Goal: Task Accomplishment & Management: Manage account settings

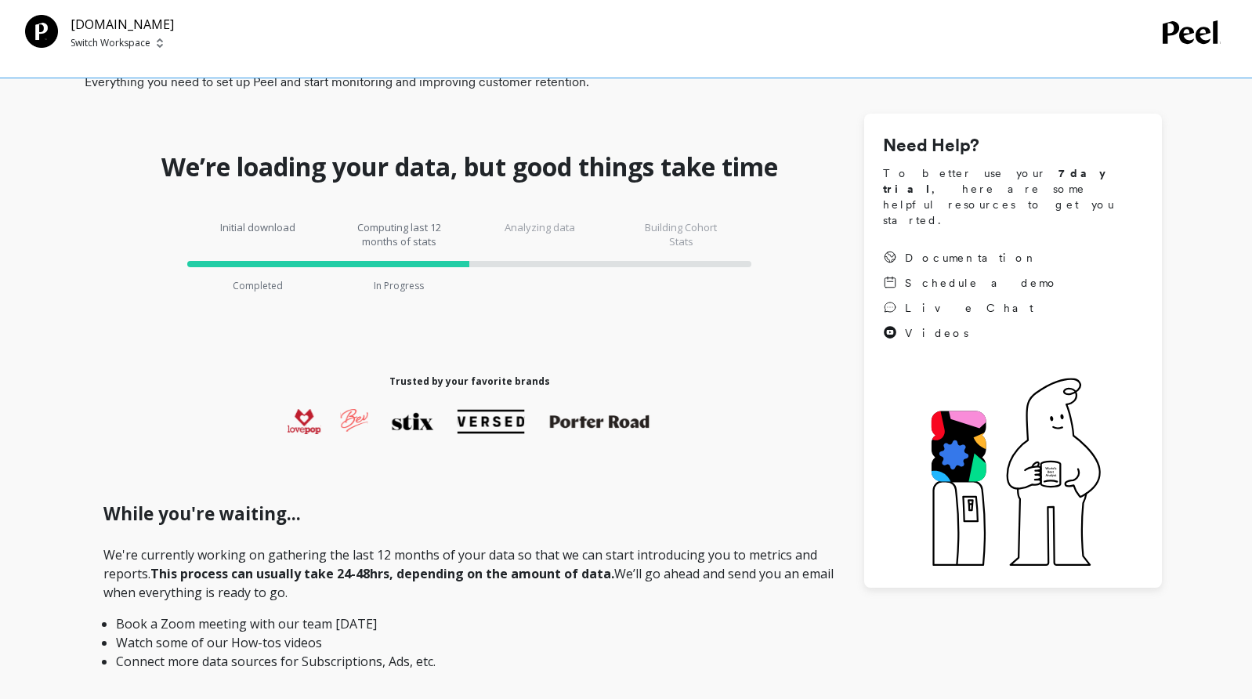
scroll to position [235, 0]
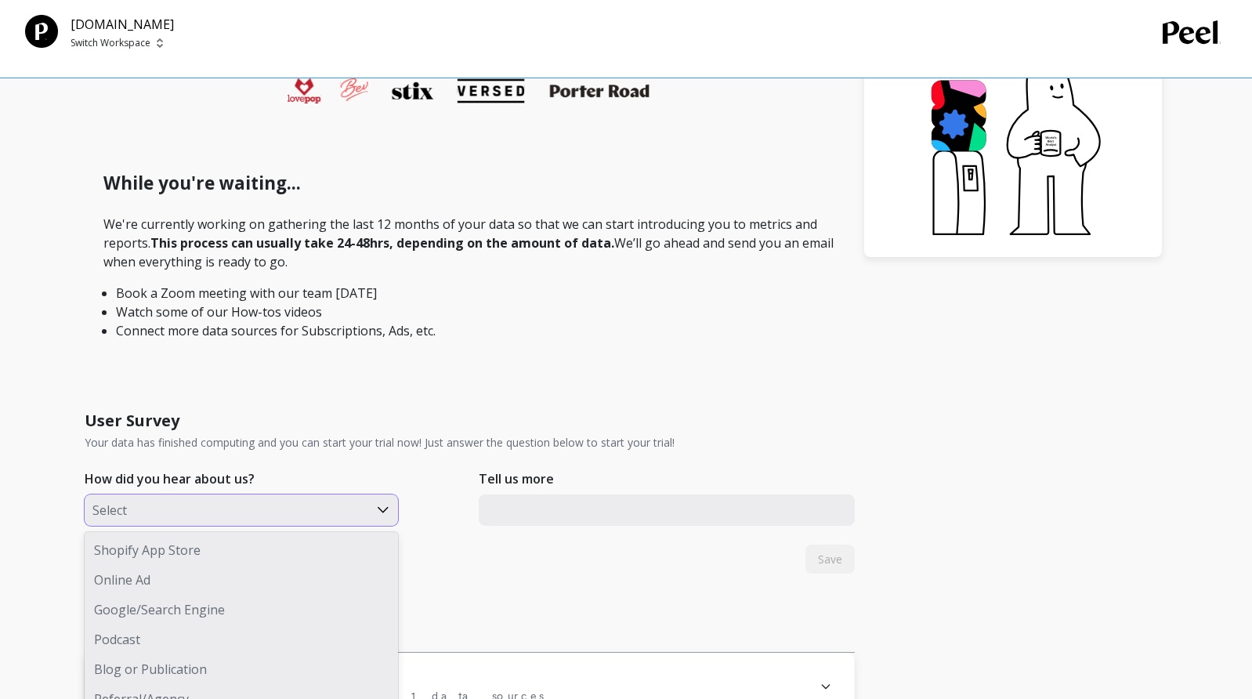
click at [215, 526] on div "8 results available. Use Up and Down to choose options, press Enter to select t…" at bounding box center [241, 509] width 313 height 31
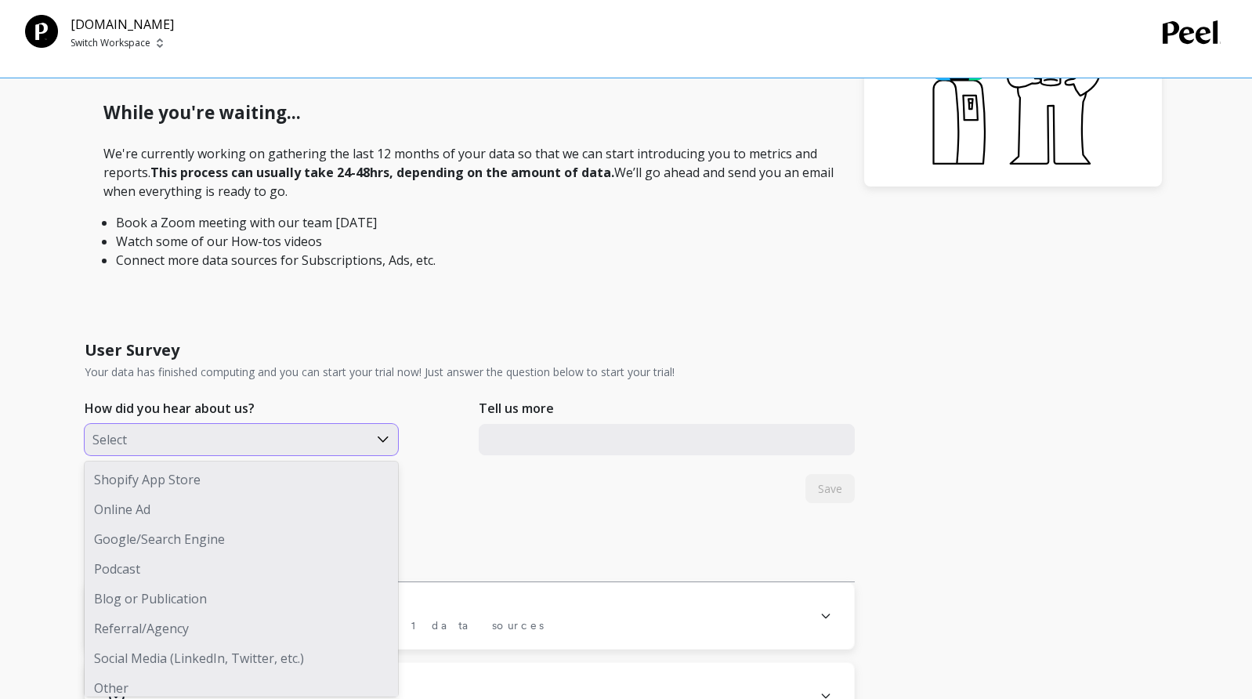
scroll to position [463, 0]
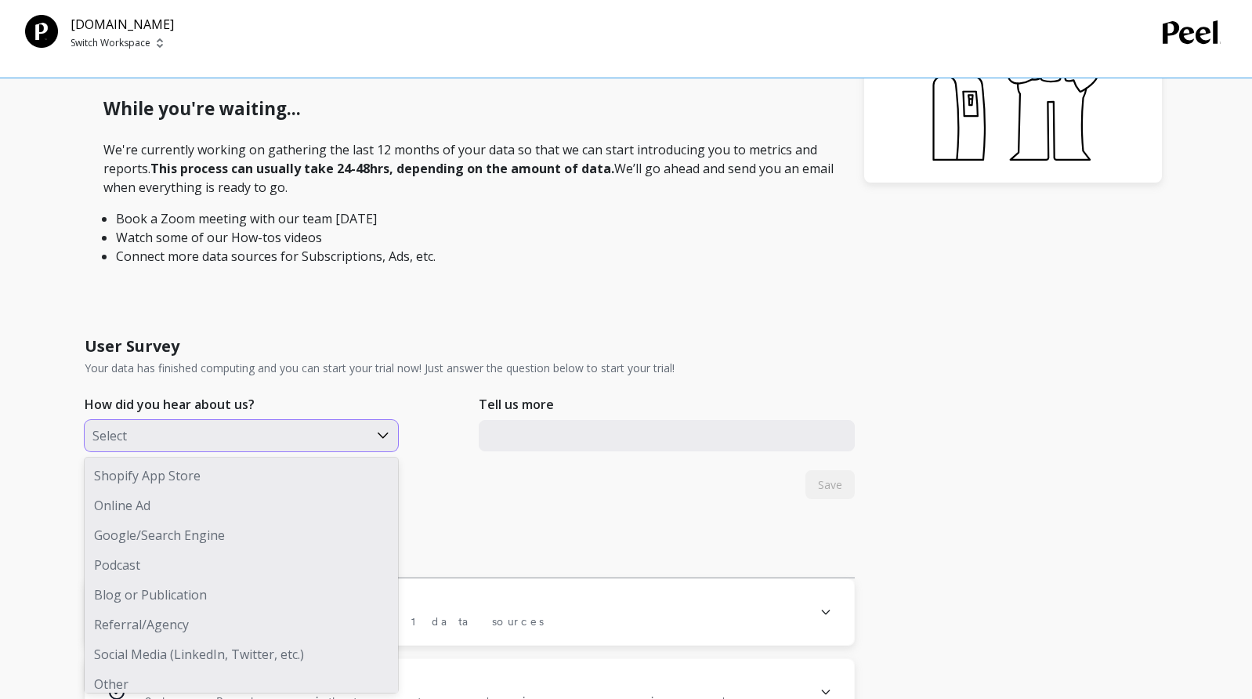
click at [116, 683] on div "Other" at bounding box center [241, 684] width 313 height 30
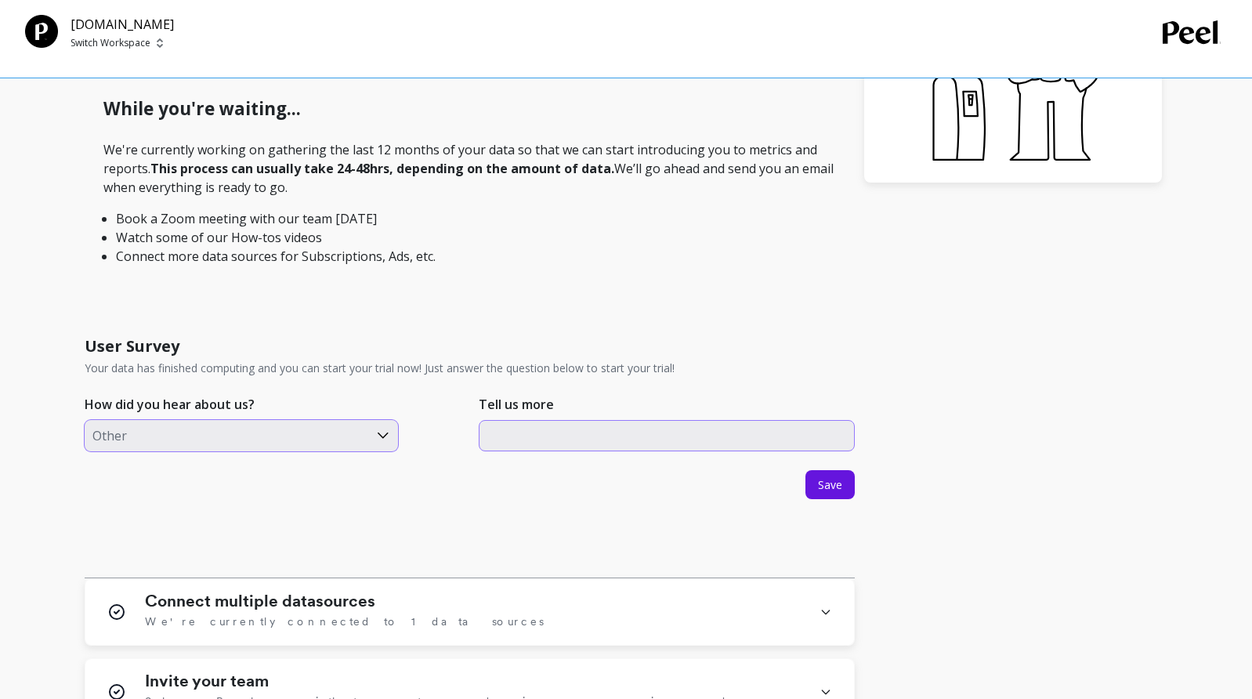
click at [551, 444] on input "text" at bounding box center [667, 435] width 376 height 31
type input "["
click at [841, 486] on span "Save" at bounding box center [830, 484] width 24 height 15
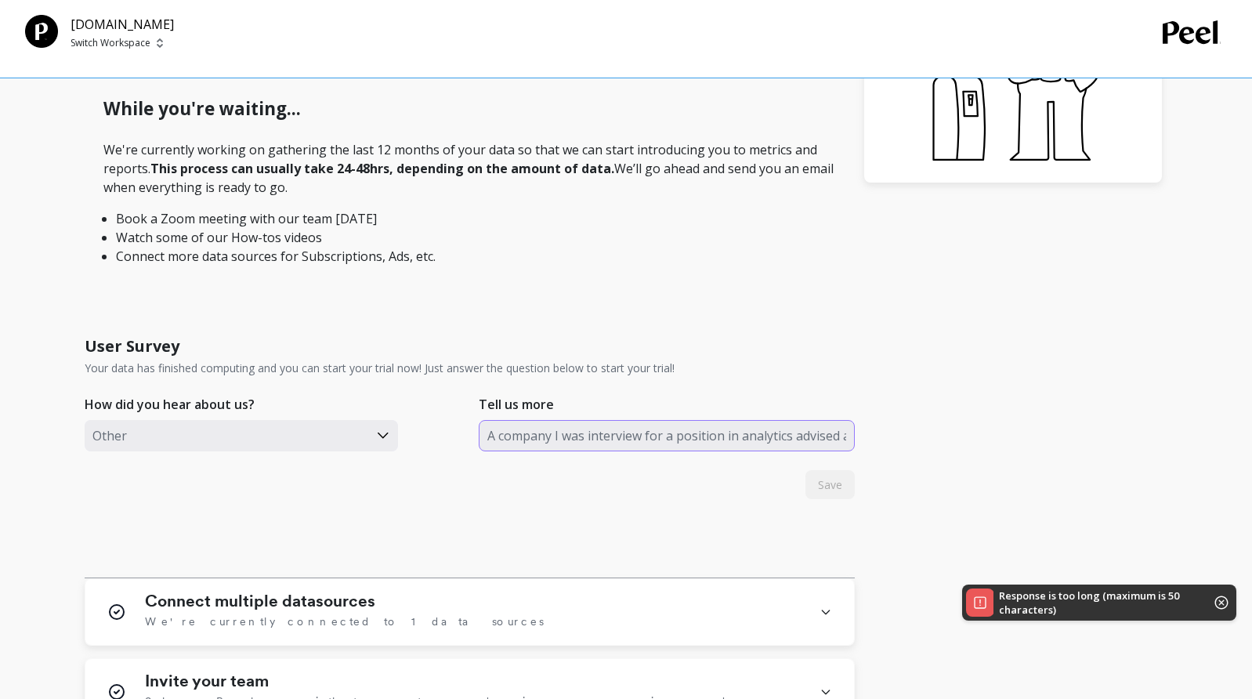
click at [701, 443] on input "A company I was interview for a position in analytics advised about your platfo…" at bounding box center [667, 435] width 376 height 31
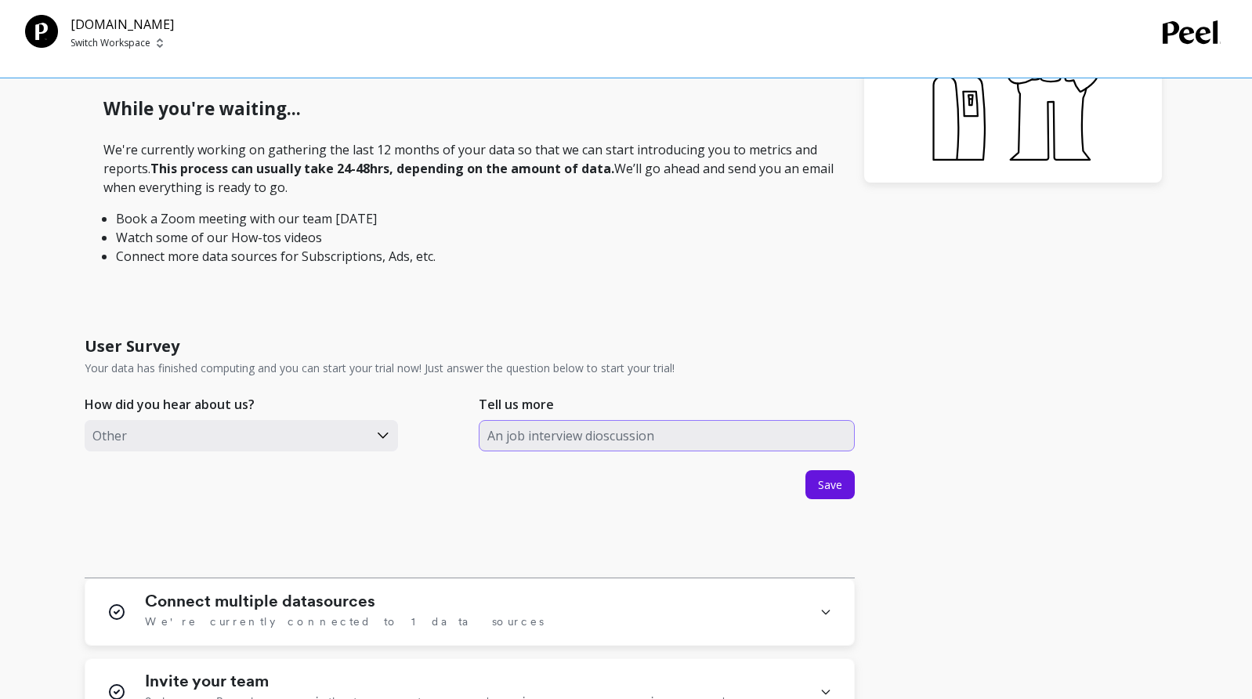
click at [607, 439] on input "An job interview dioscussion" at bounding box center [667, 435] width 376 height 31
type input "An job interview discussion"
click at [828, 481] on span "Save" at bounding box center [830, 484] width 24 height 15
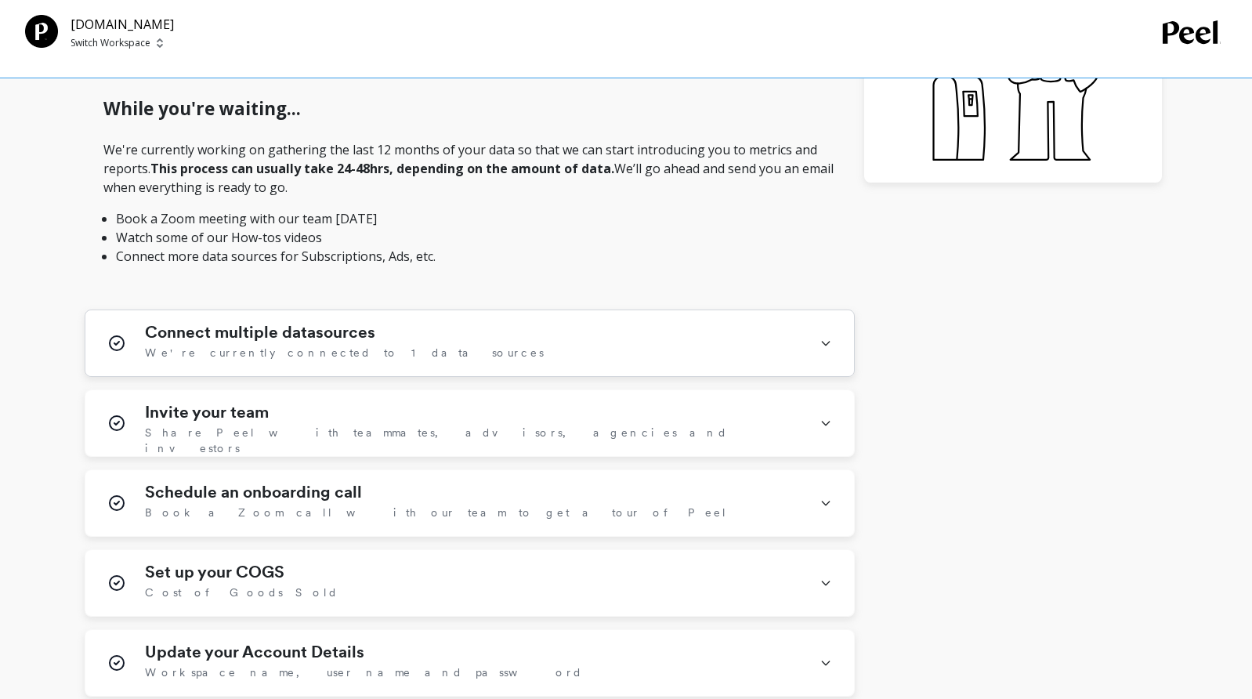
click at [832, 364] on div "Connect multiple datasources We're currently connected to 1 data sources" at bounding box center [469, 343] width 769 height 66
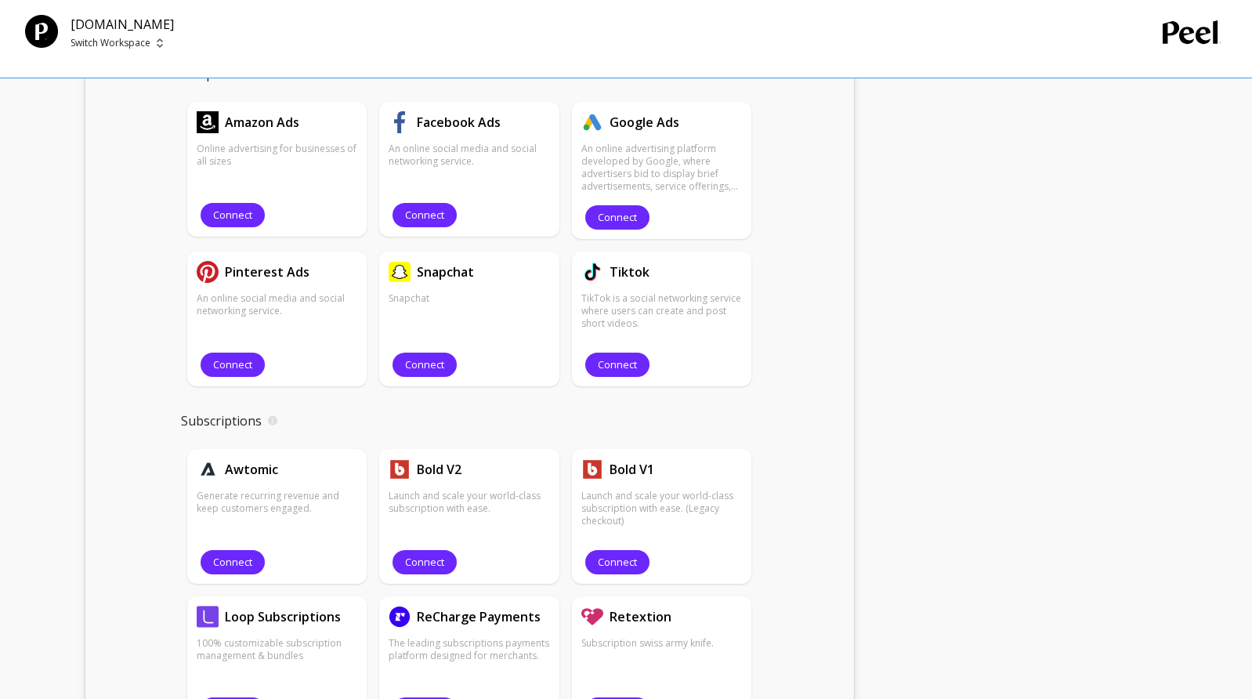
scroll to position [1168, 0]
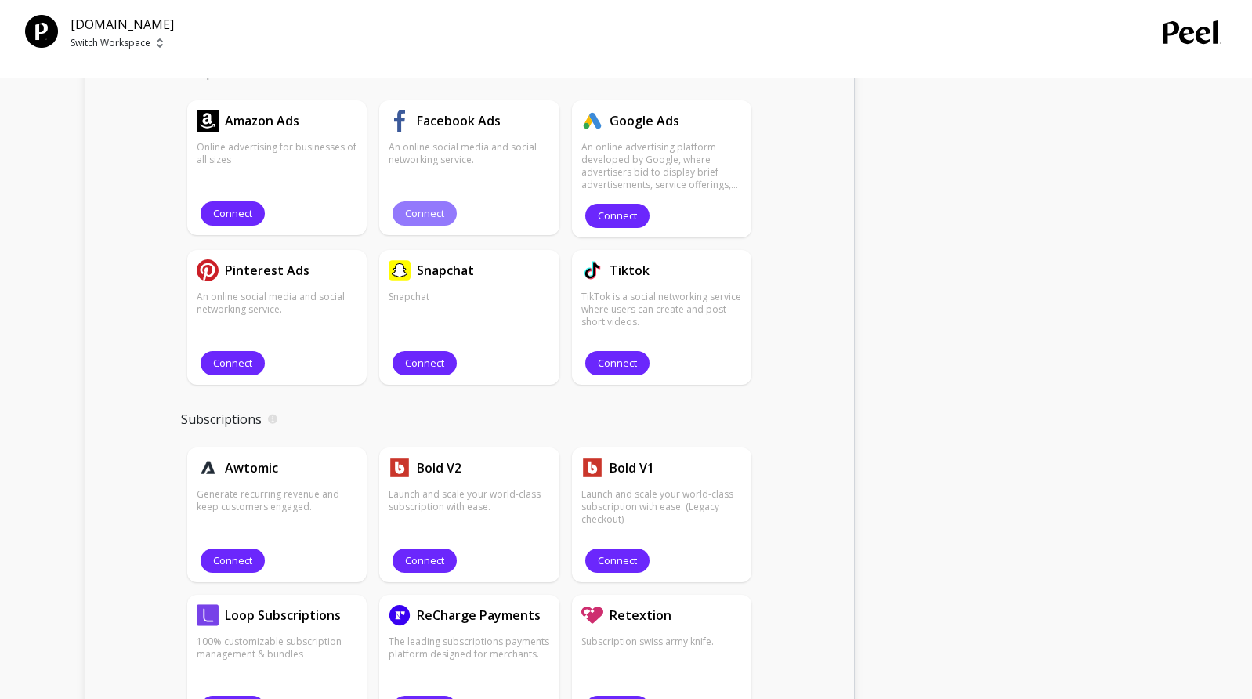
click at [436, 212] on span "Connect" at bounding box center [424, 213] width 39 height 15
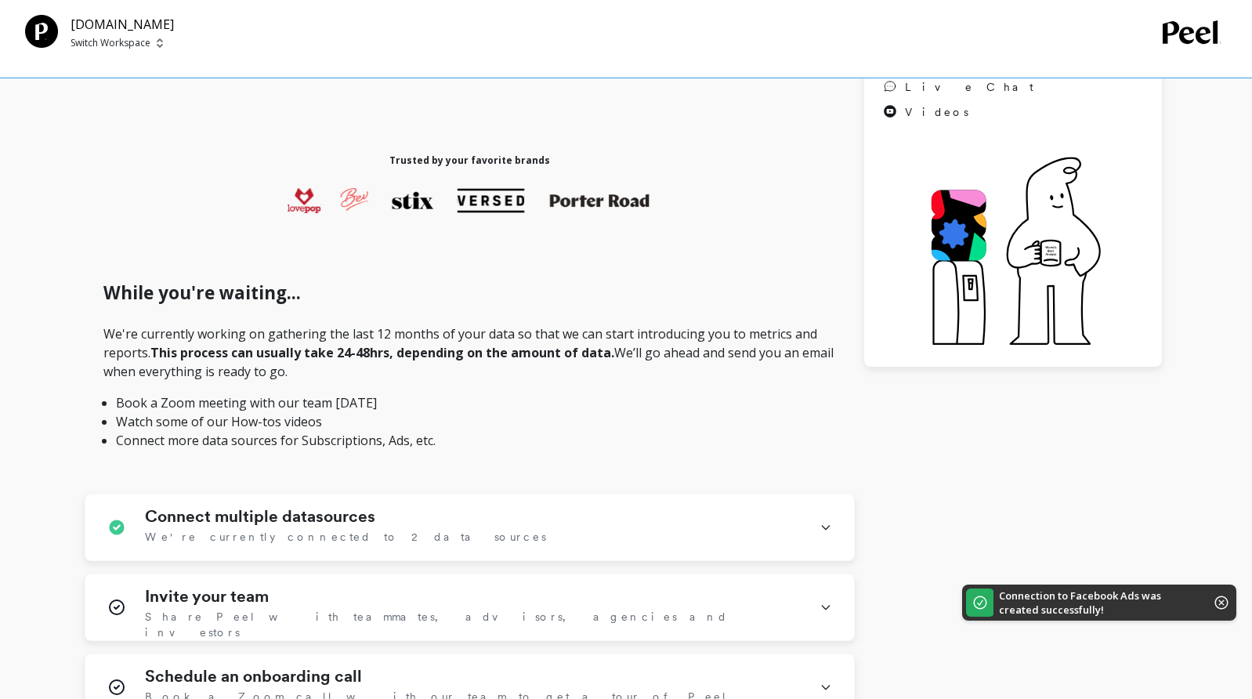
scroll to position [392, 0]
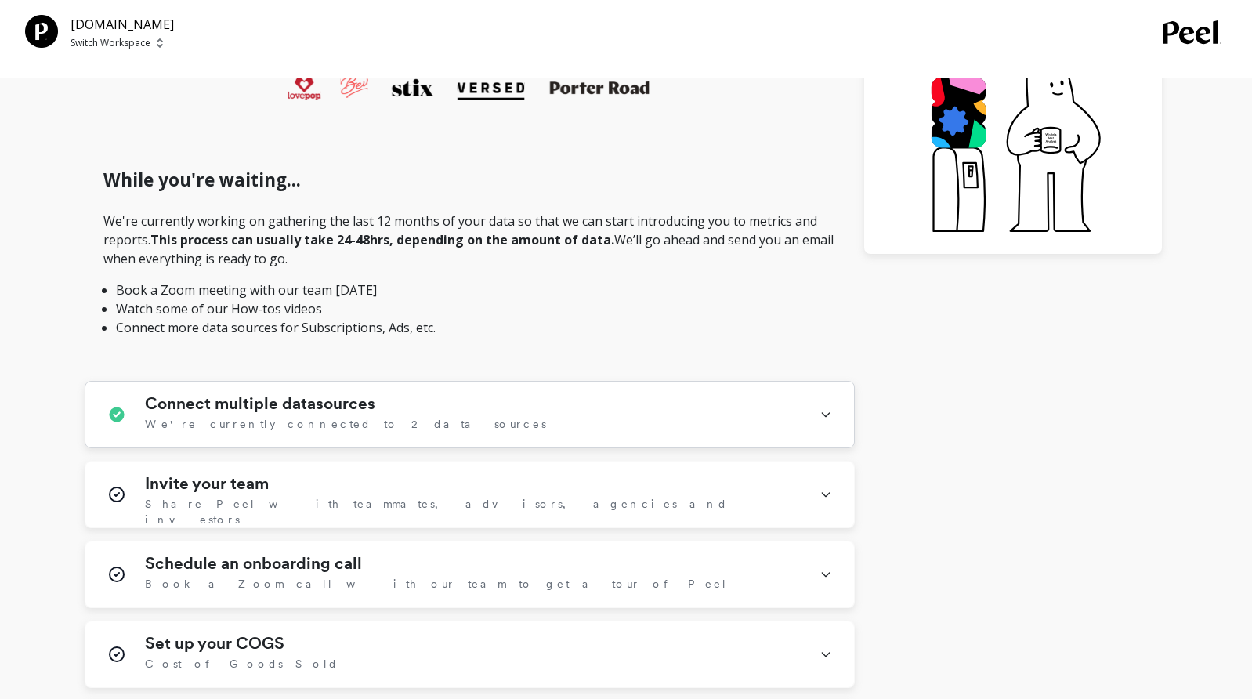
click at [367, 417] on div "Connect multiple datasources We're currently connected to 2 data sources" at bounding box center [473, 414] width 656 height 41
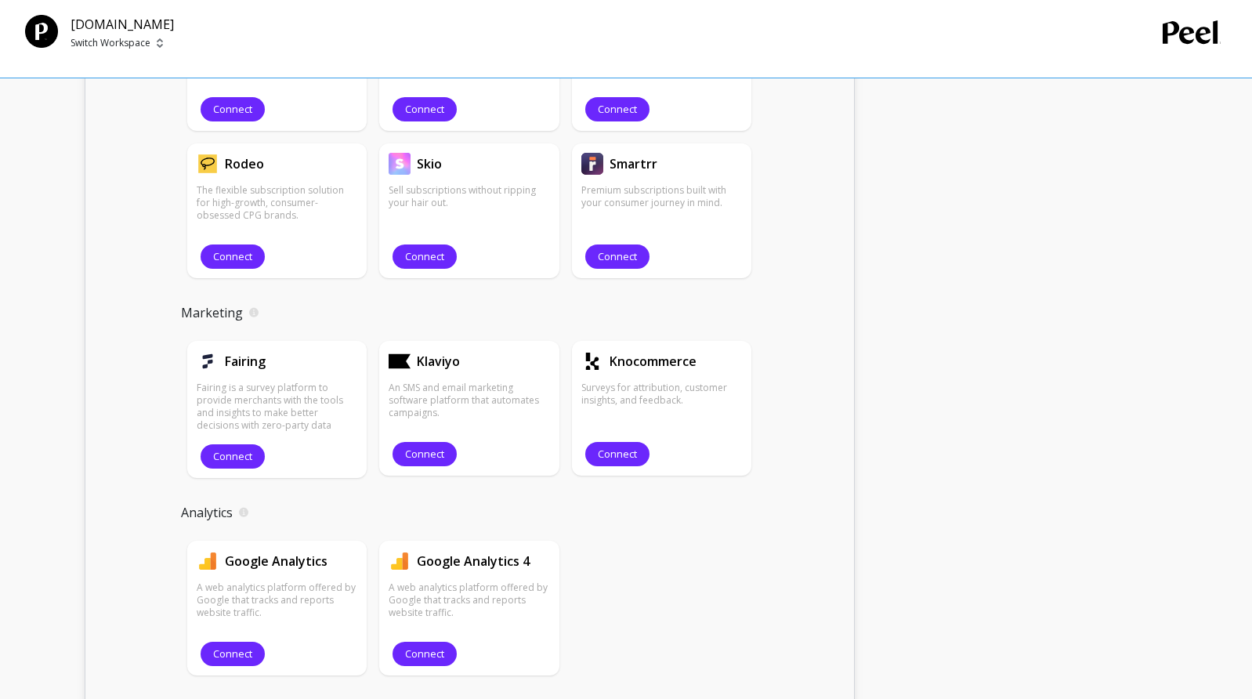
scroll to position [1880, 0]
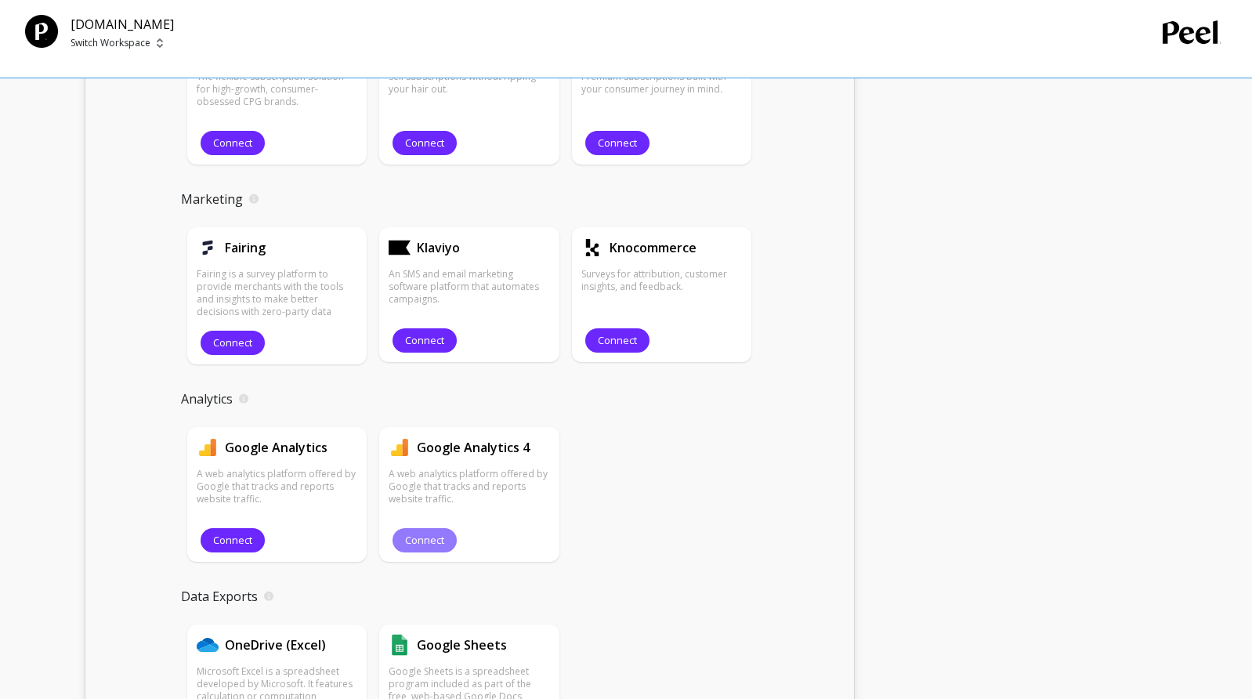
click at [439, 537] on span "Connect" at bounding box center [424, 540] width 39 height 15
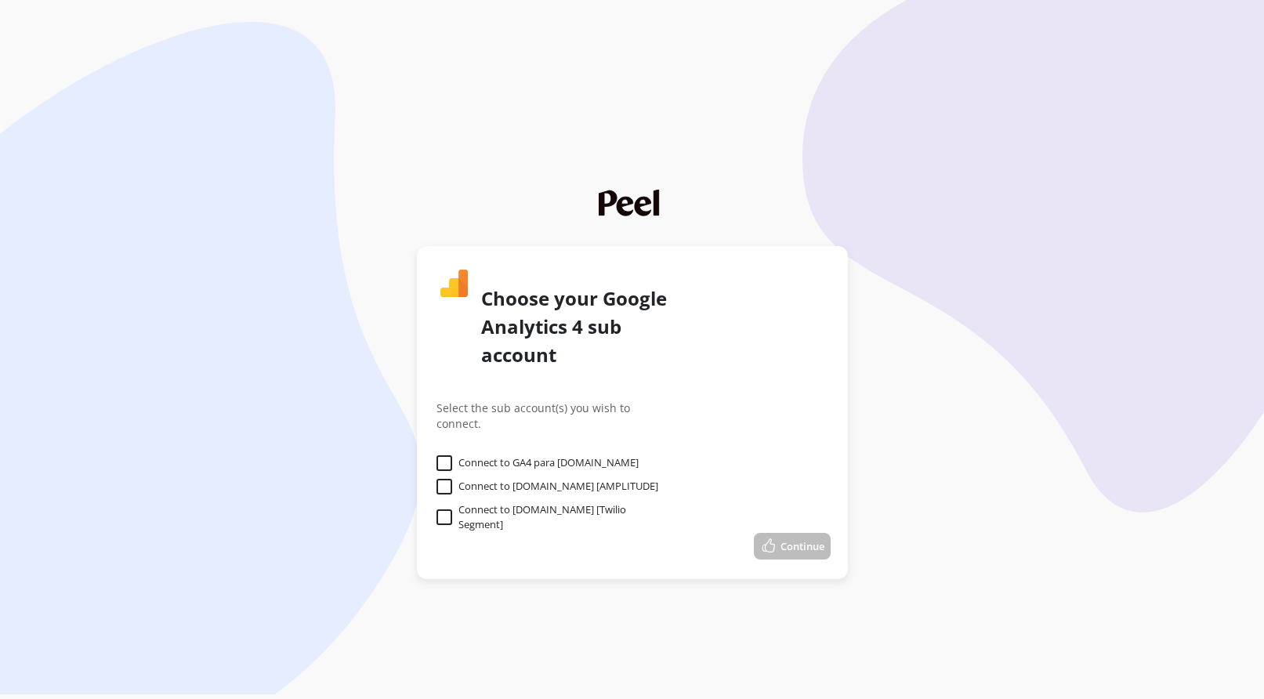
click at [528, 455] on label "Connect to GA4 para Wain.cr" at bounding box center [537, 463] width 202 height 16
click at [0, 0] on Wain\ "Connect to GA4 para Wain.cr" at bounding box center [0, 0] width 0 height 0
click at [783, 533] on button "Continue" at bounding box center [792, 546] width 77 height 27
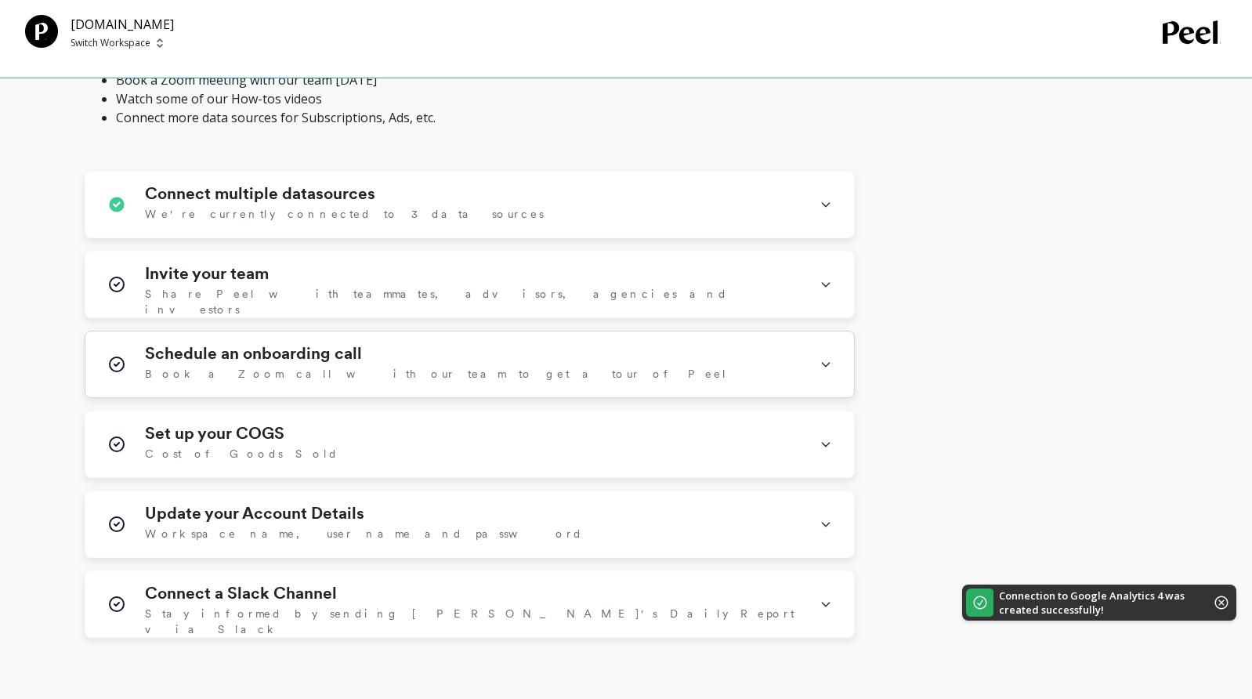
scroll to position [627, 0]
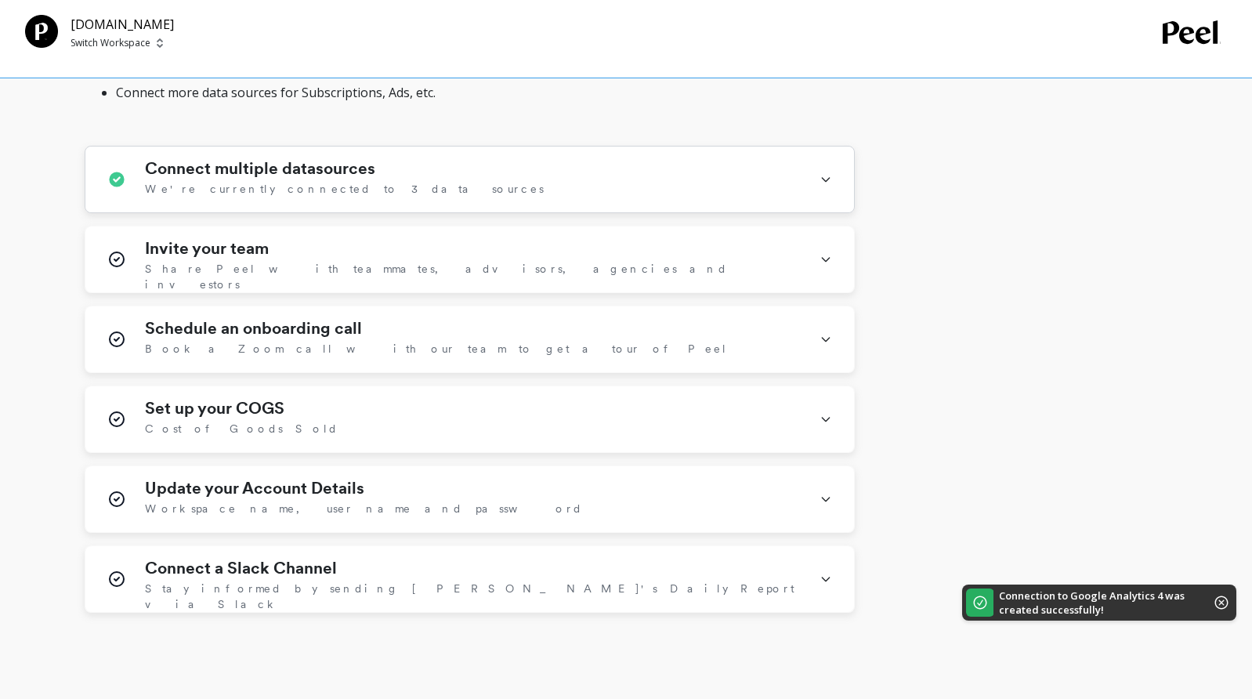
click at [298, 159] on h1 "Connect multiple datasources" at bounding box center [260, 168] width 230 height 19
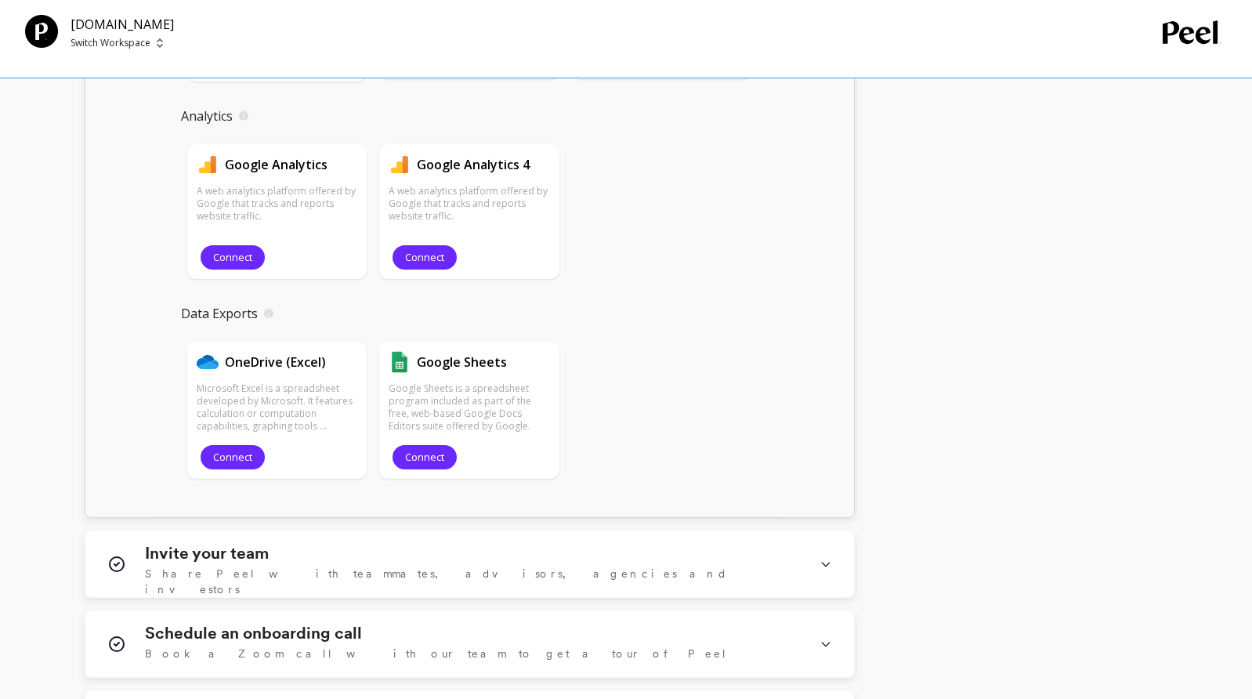
scroll to position [2350, 0]
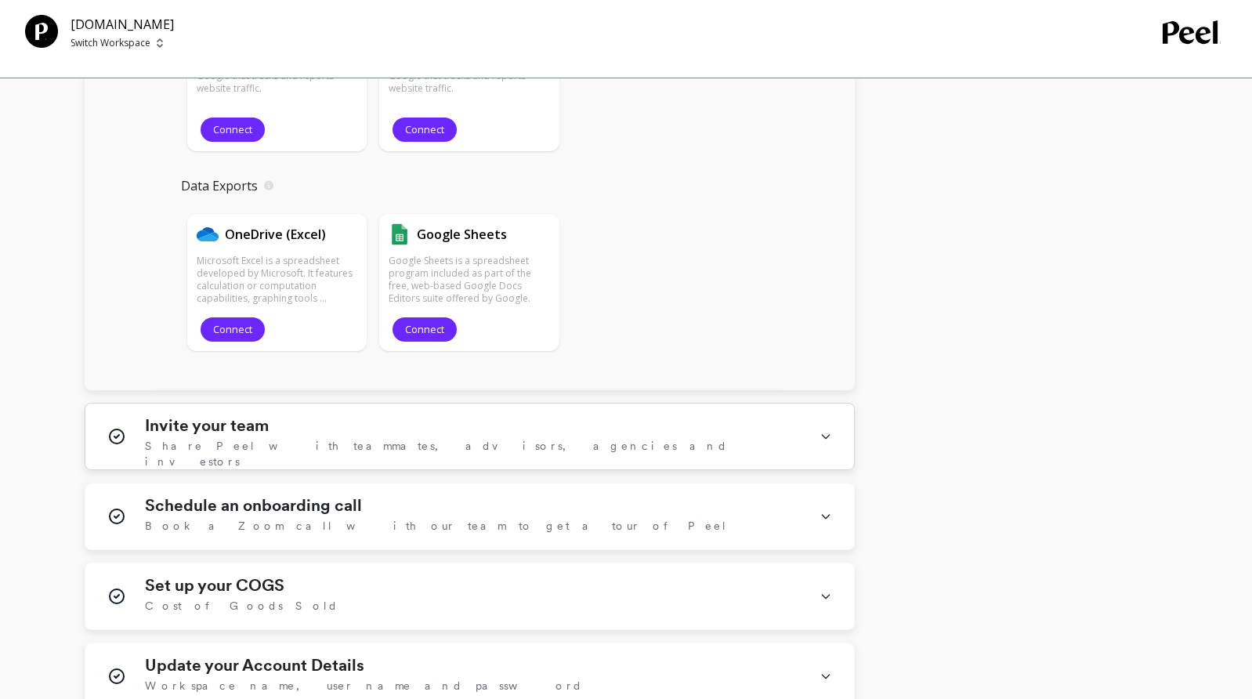
click at [465, 449] on div "Invite your team Share Peel with teammates, advisors, agencies and investors" at bounding box center [473, 436] width 656 height 41
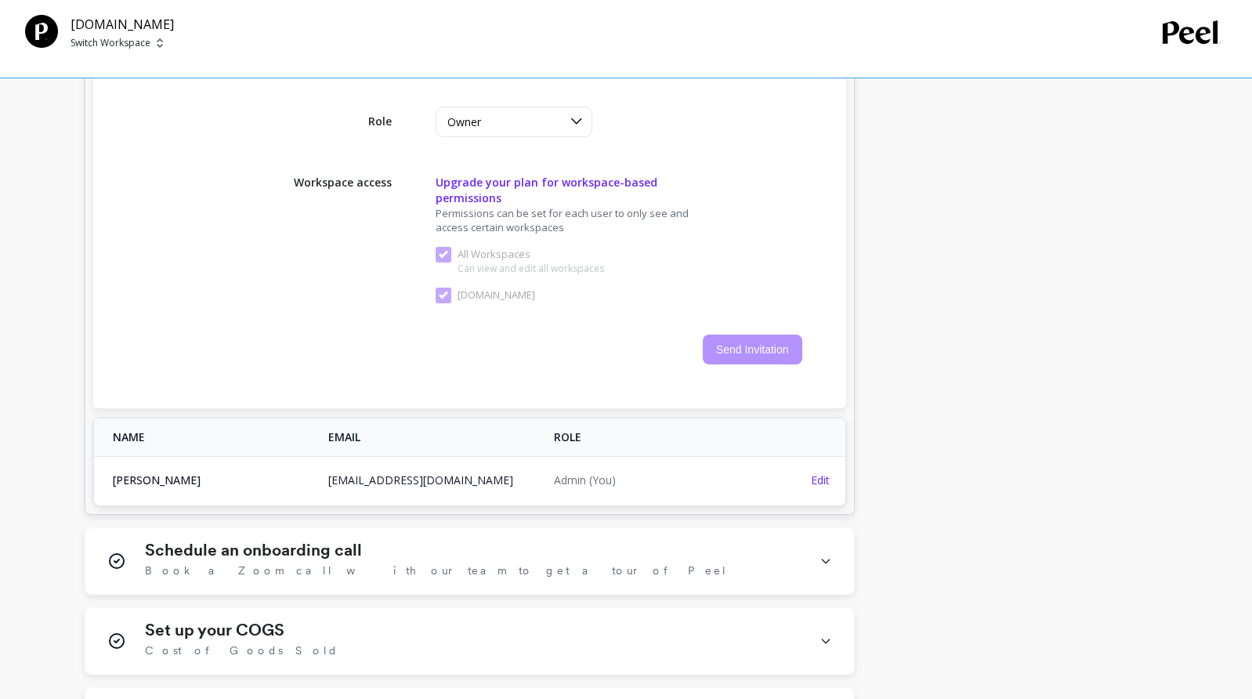
scroll to position [3134, 0]
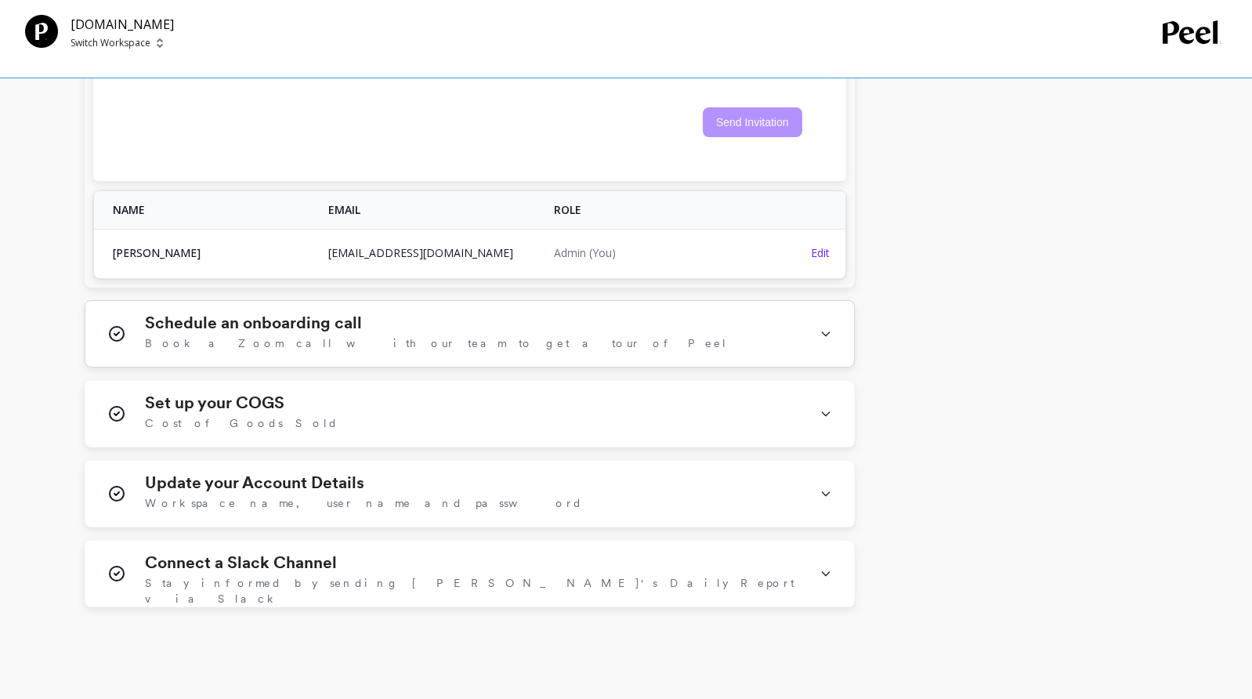
click at [439, 315] on div "Schedule an onboarding call Book a Zoom call with our team to get a tour of Peel" at bounding box center [473, 333] width 656 height 41
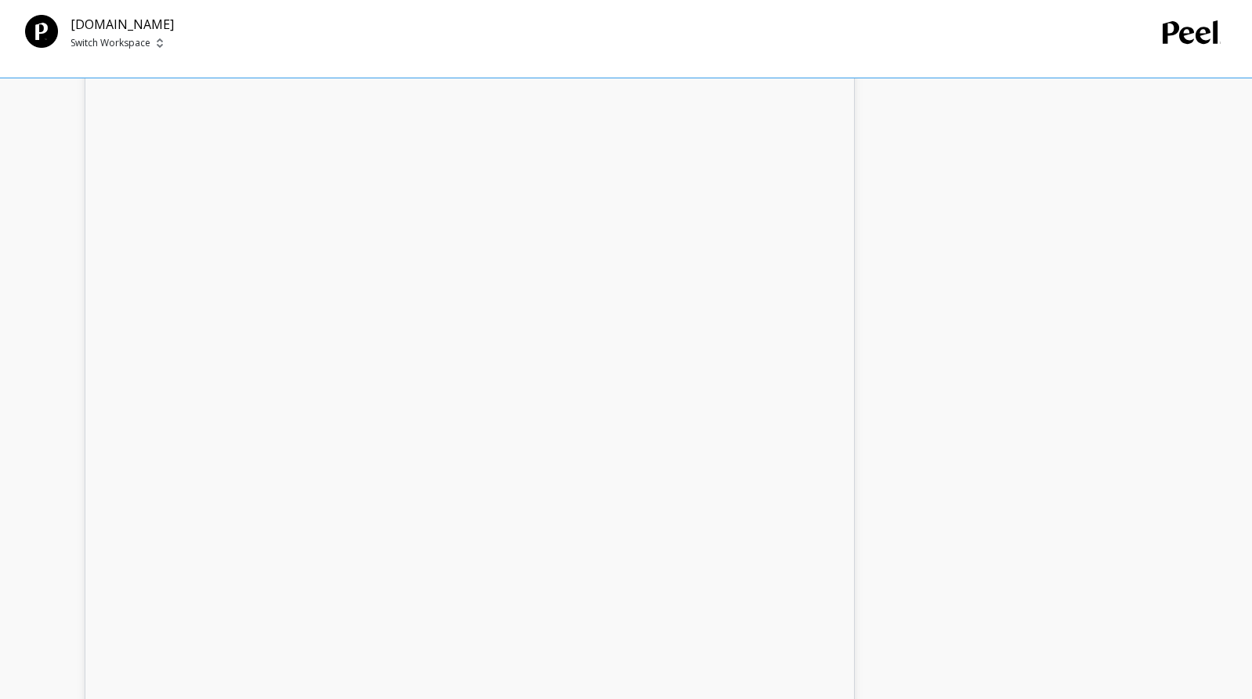
scroll to position [3525, 0]
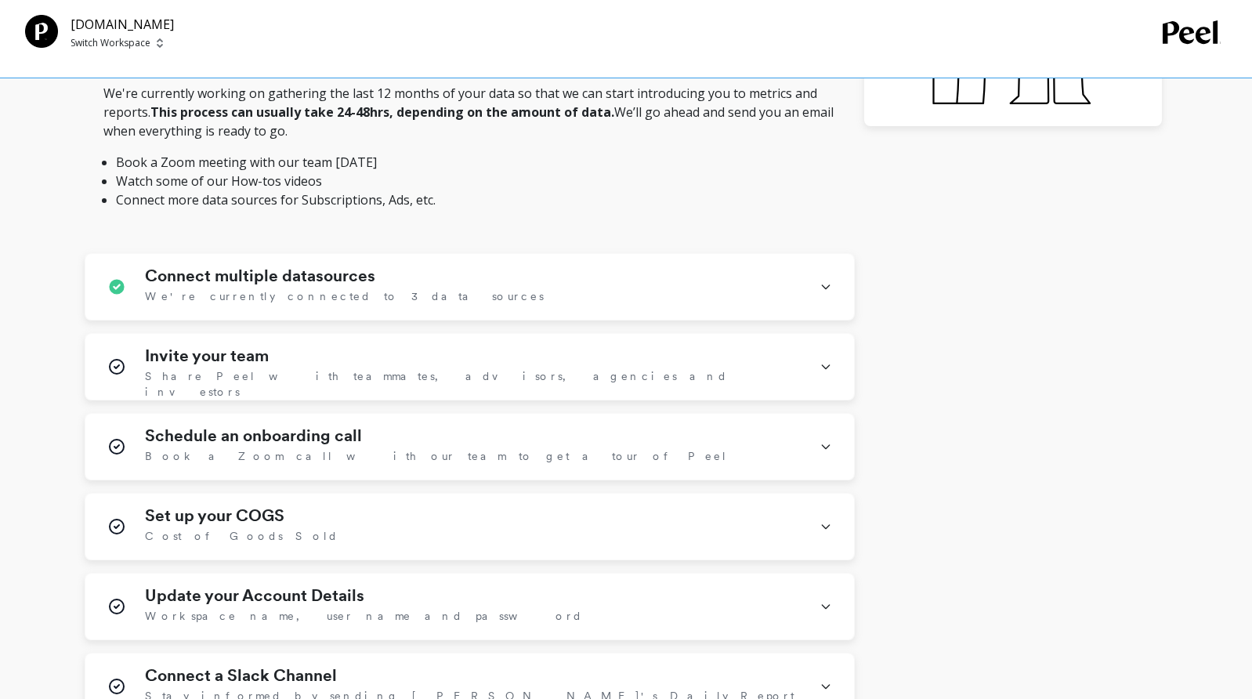
scroll to position [548, 0]
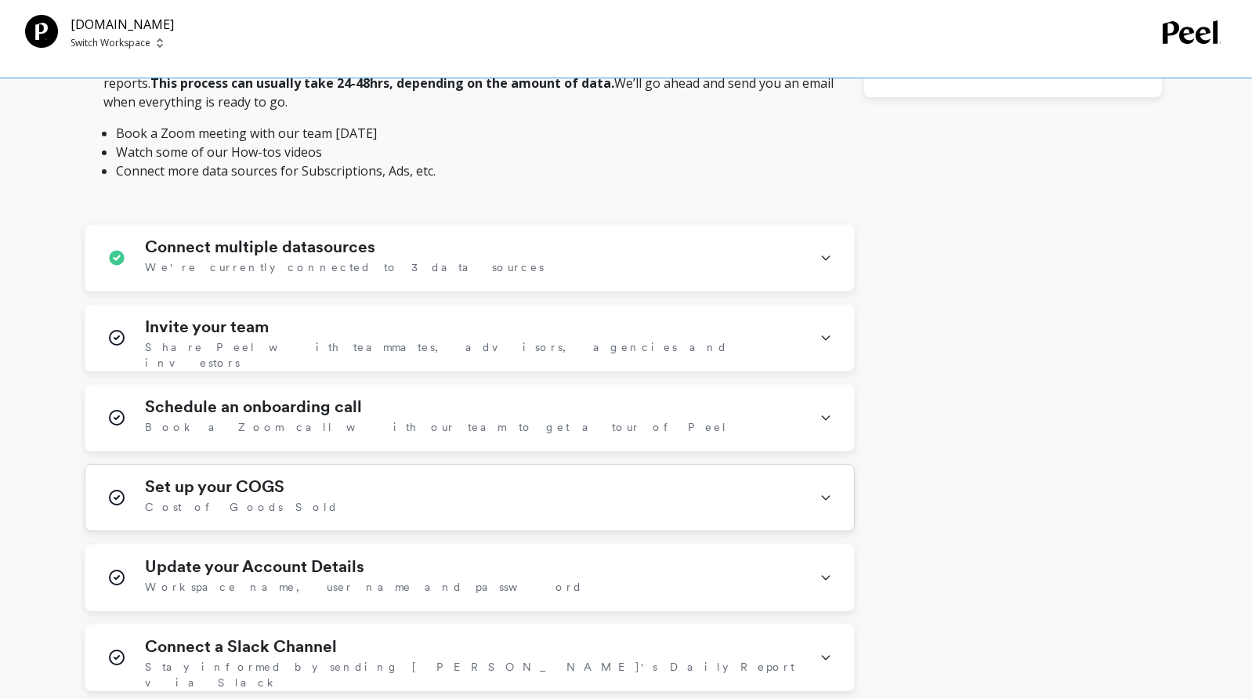
click at [277, 477] on h1 "Set up your COGS" at bounding box center [214, 486] width 139 height 19
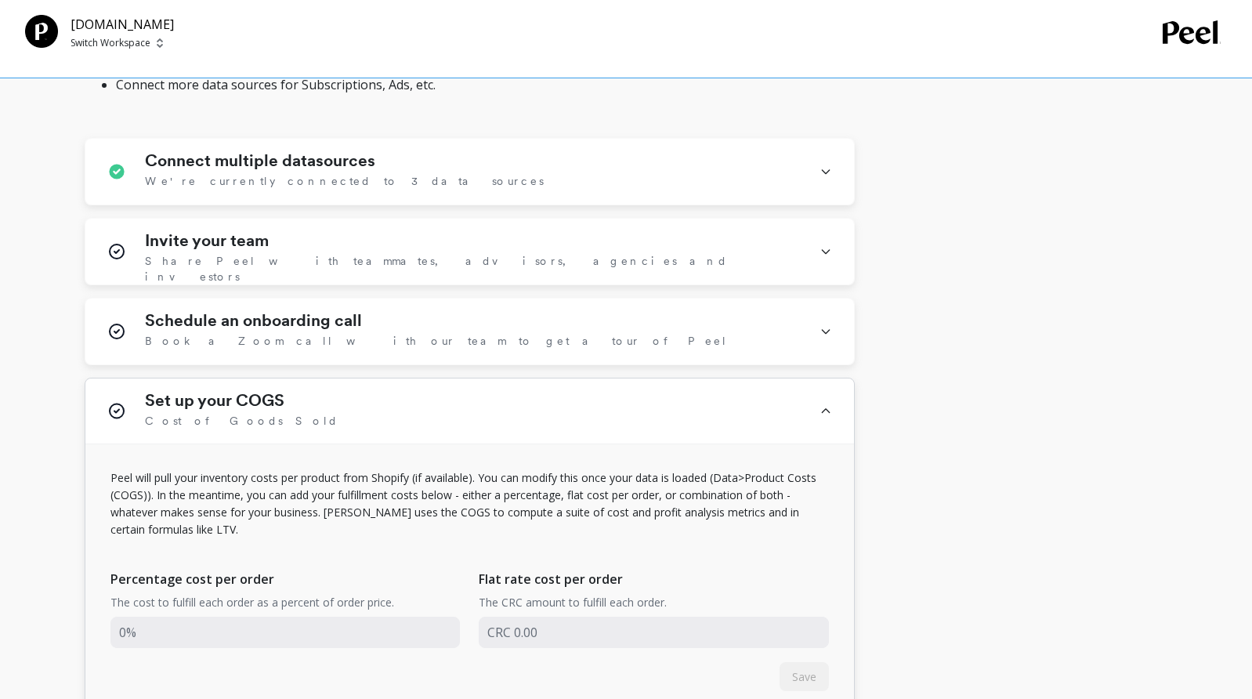
scroll to position [705, 0]
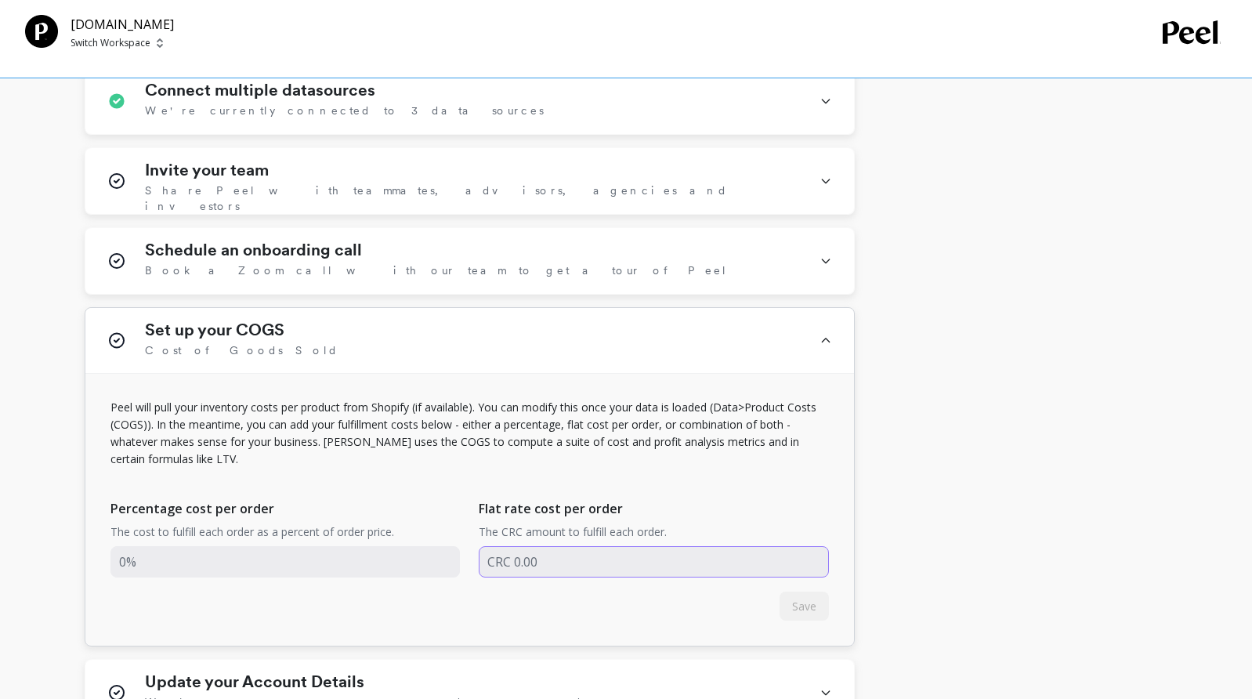
click at [508, 559] on input "input" at bounding box center [654, 561] width 350 height 31
type input "CRC300 0.00"
click at [571, 534] on p "The CRC amount to fulfill each order." at bounding box center [573, 532] width 188 height 16
click at [559, 559] on input "input" at bounding box center [654, 561] width 350 height 31
type input "CRC 3,00.00"
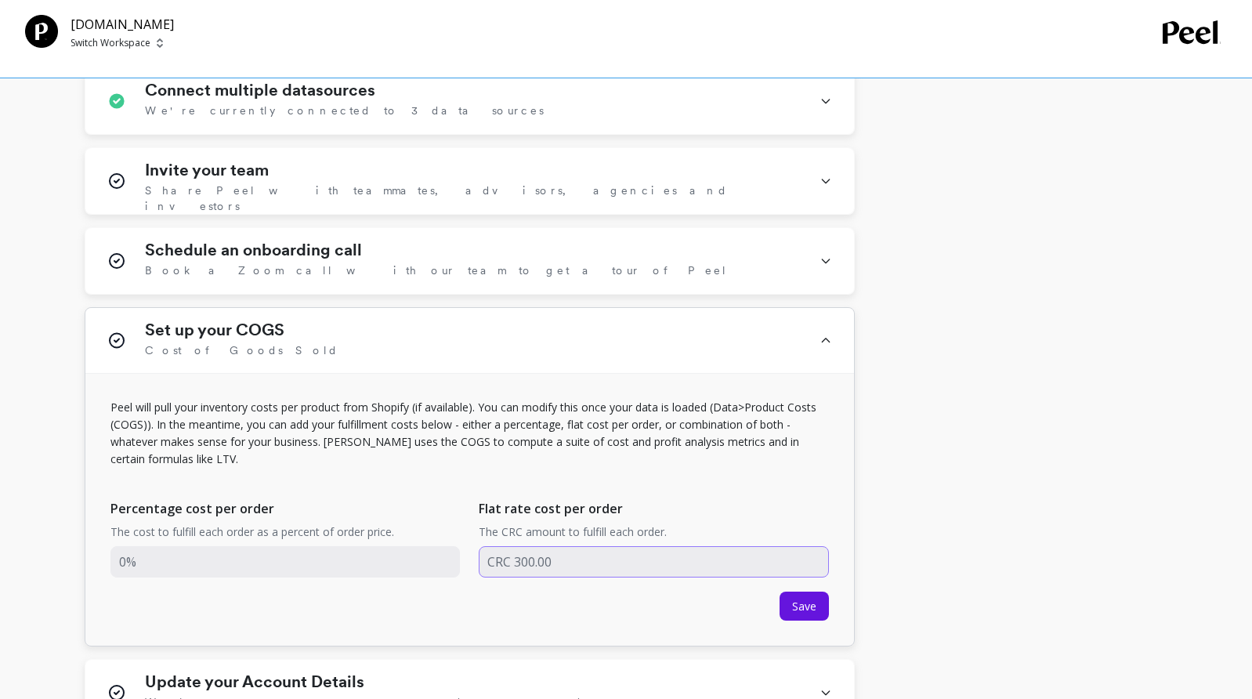
click at [532, 561] on input "input" at bounding box center [654, 561] width 350 height 31
type input "CRC 3000.00"
click at [794, 599] on span "Save" at bounding box center [804, 606] width 24 height 15
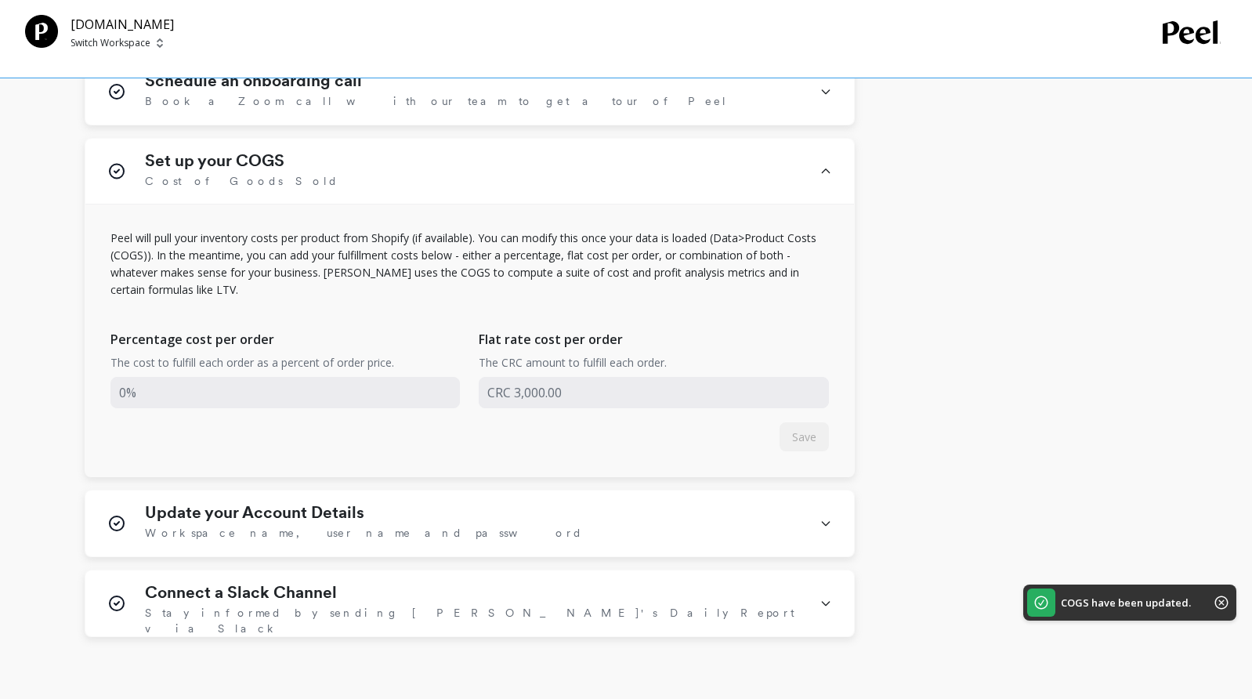
scroll to position [989, 0]
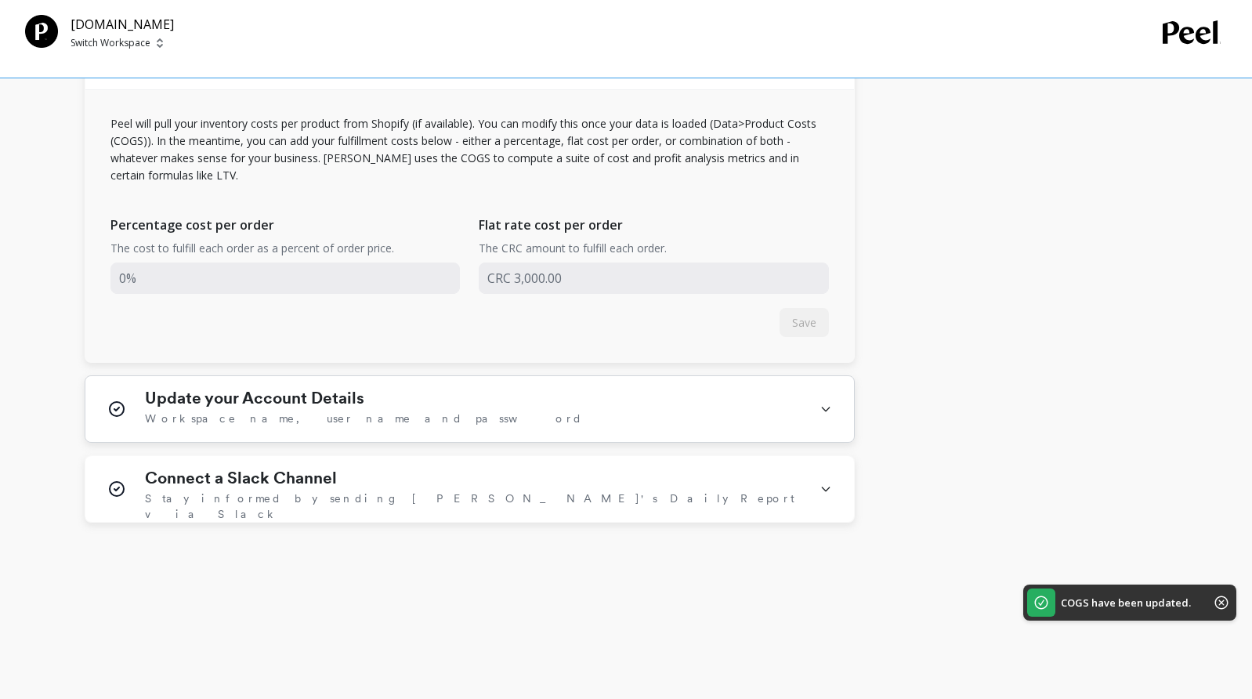
click at [714, 409] on div "Update your Account Details Workspace name, user name and password" at bounding box center [473, 409] width 656 height 41
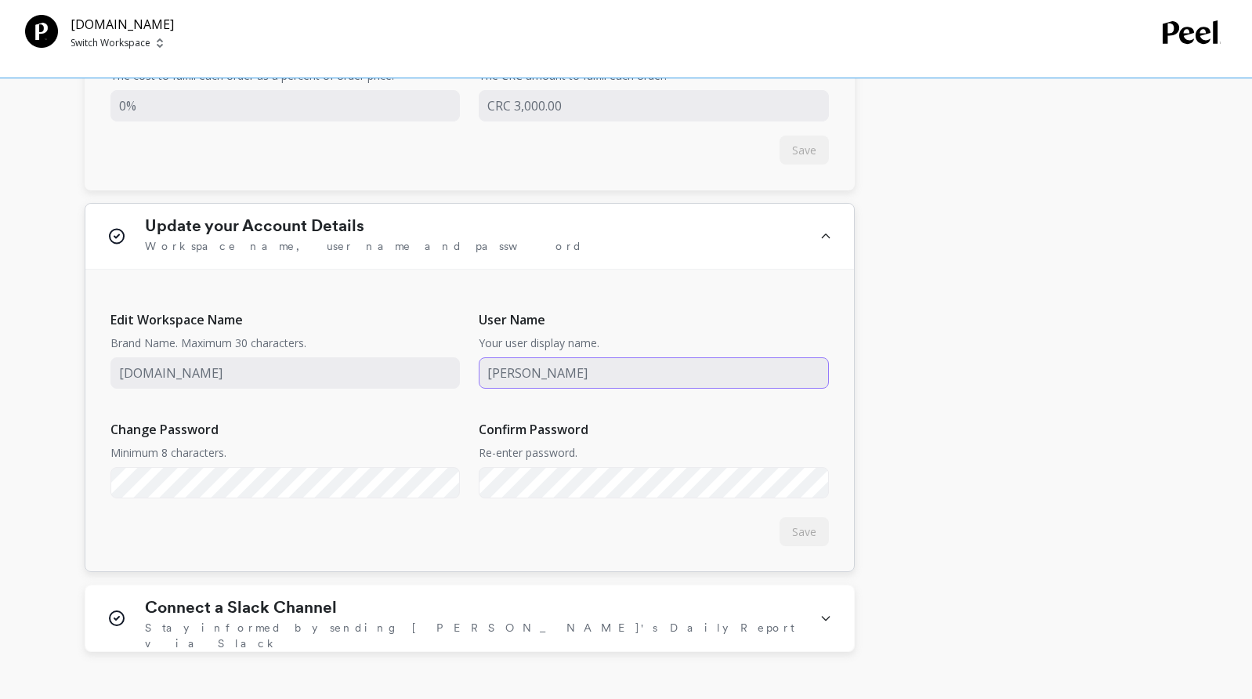
scroll to position [1224, 0]
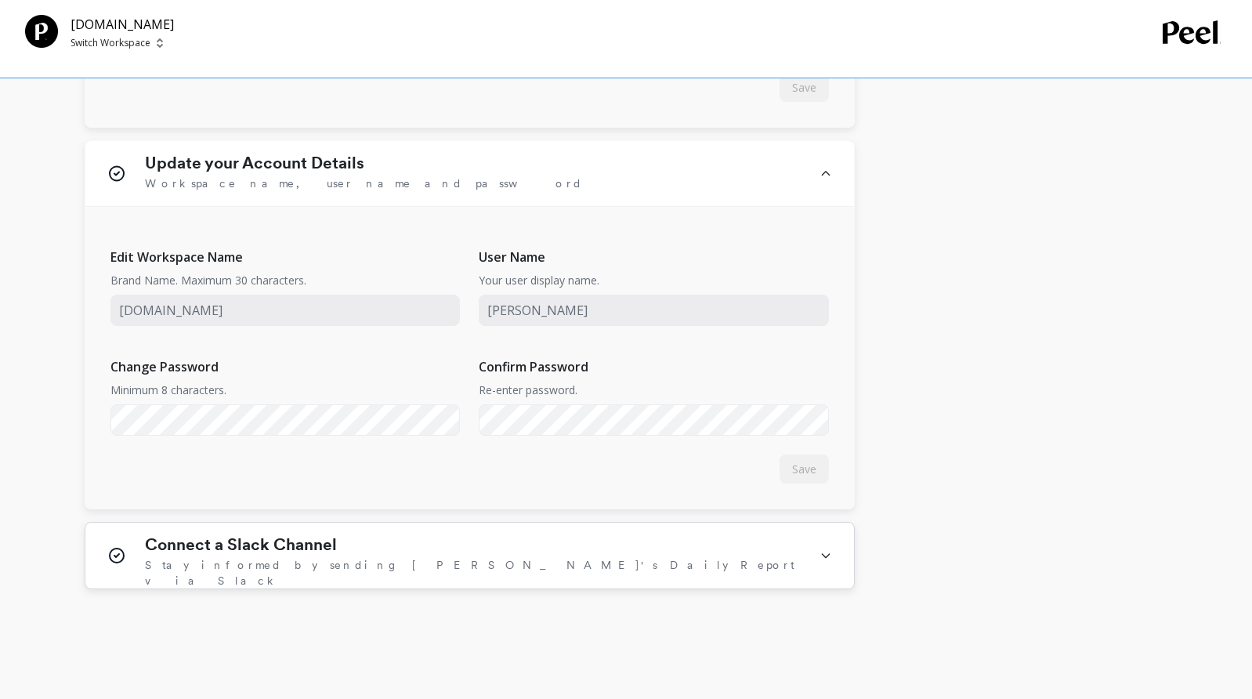
click at [222, 548] on h1 "Connect a Slack Channel" at bounding box center [241, 544] width 192 height 19
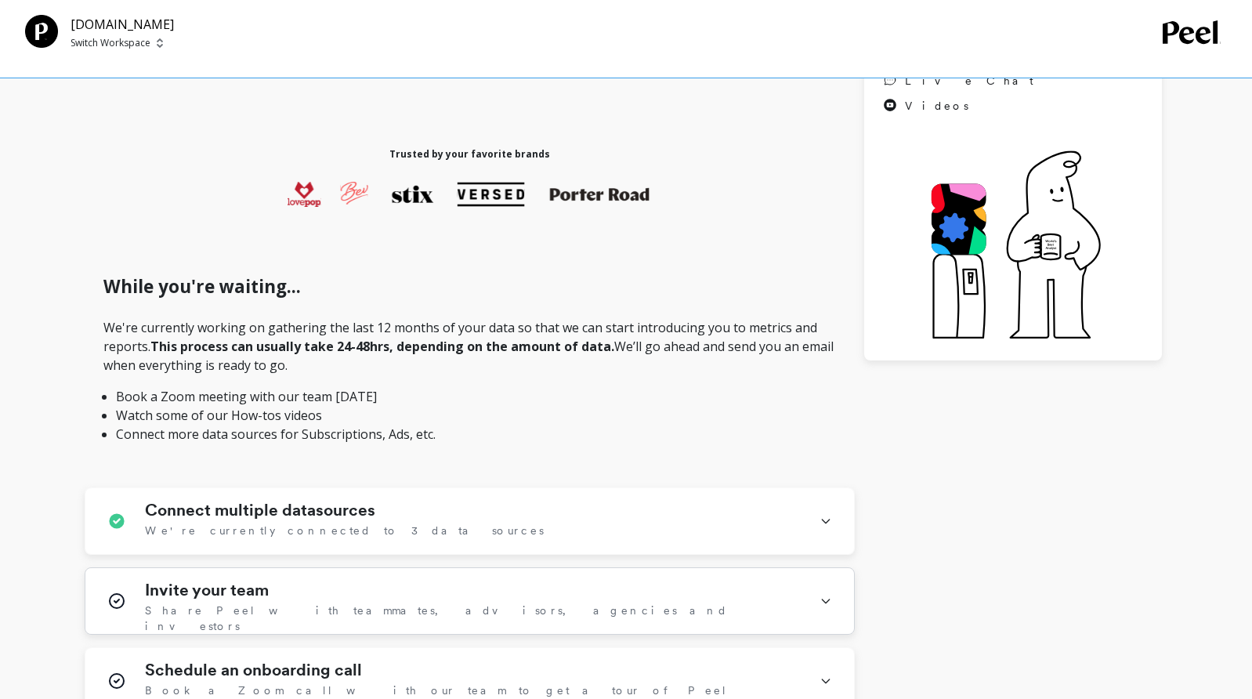
scroll to position [470, 0]
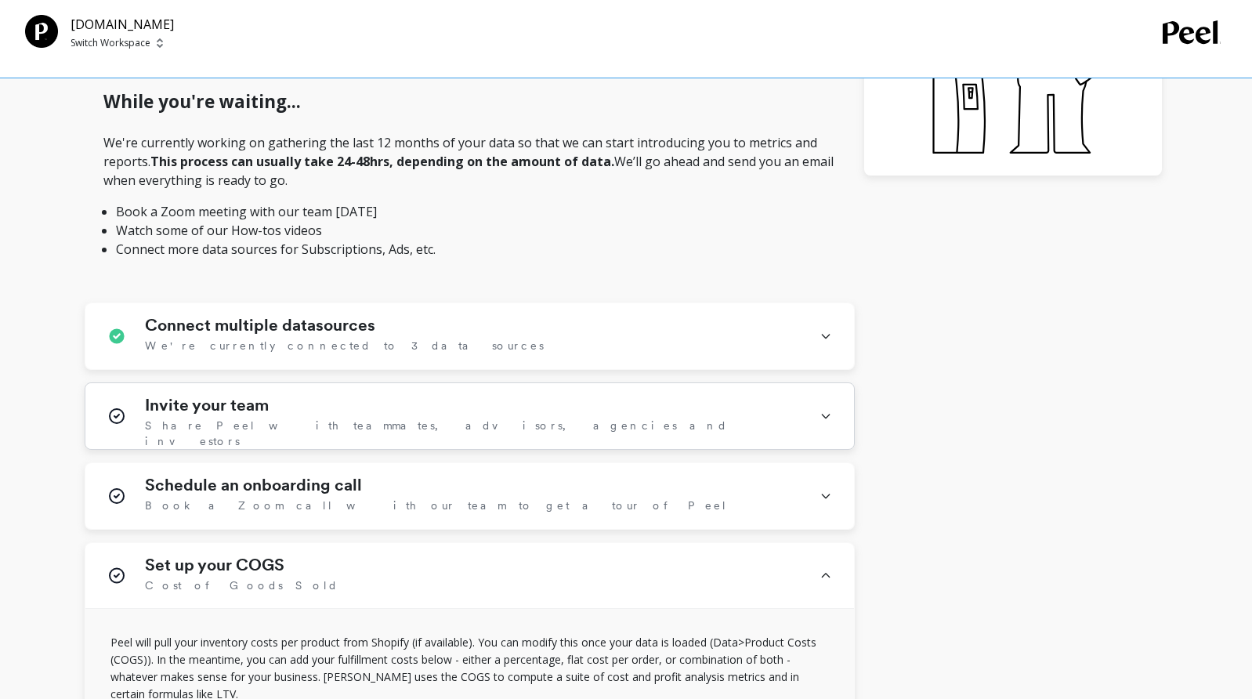
click at [472, 414] on div "Invite your team Share [PERSON_NAME] with teammates, advisors, agencies and inv…" at bounding box center [473, 416] width 656 height 41
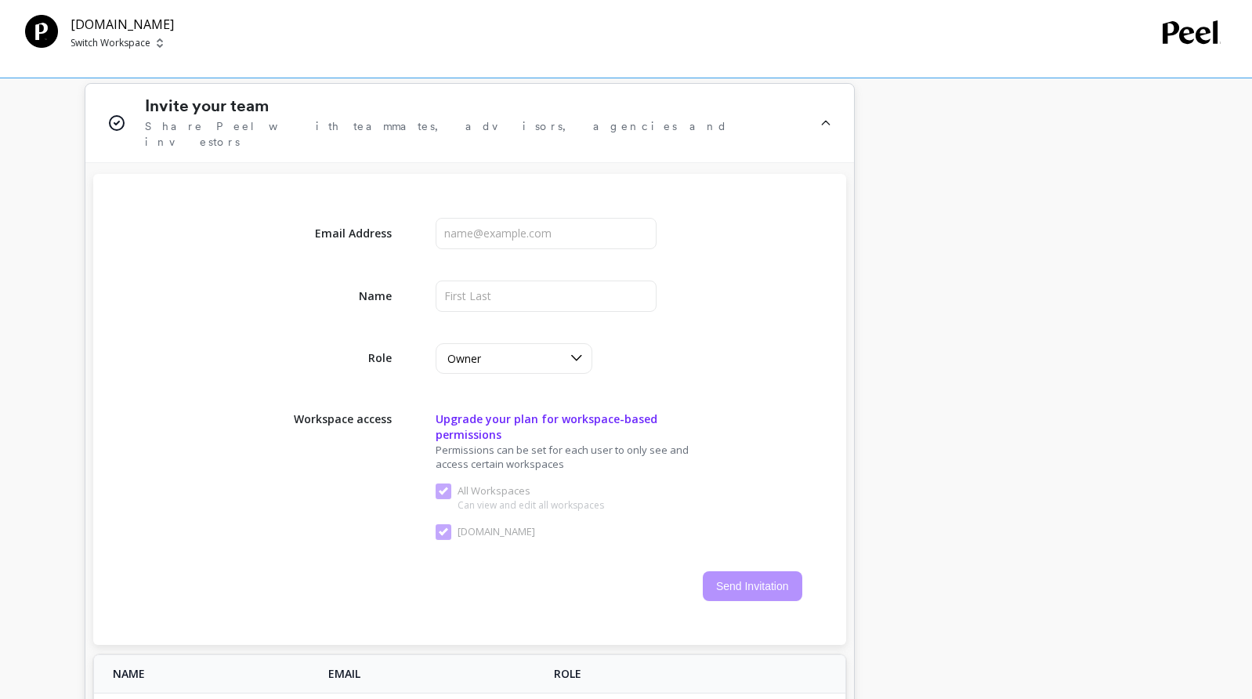
scroll to position [783, 0]
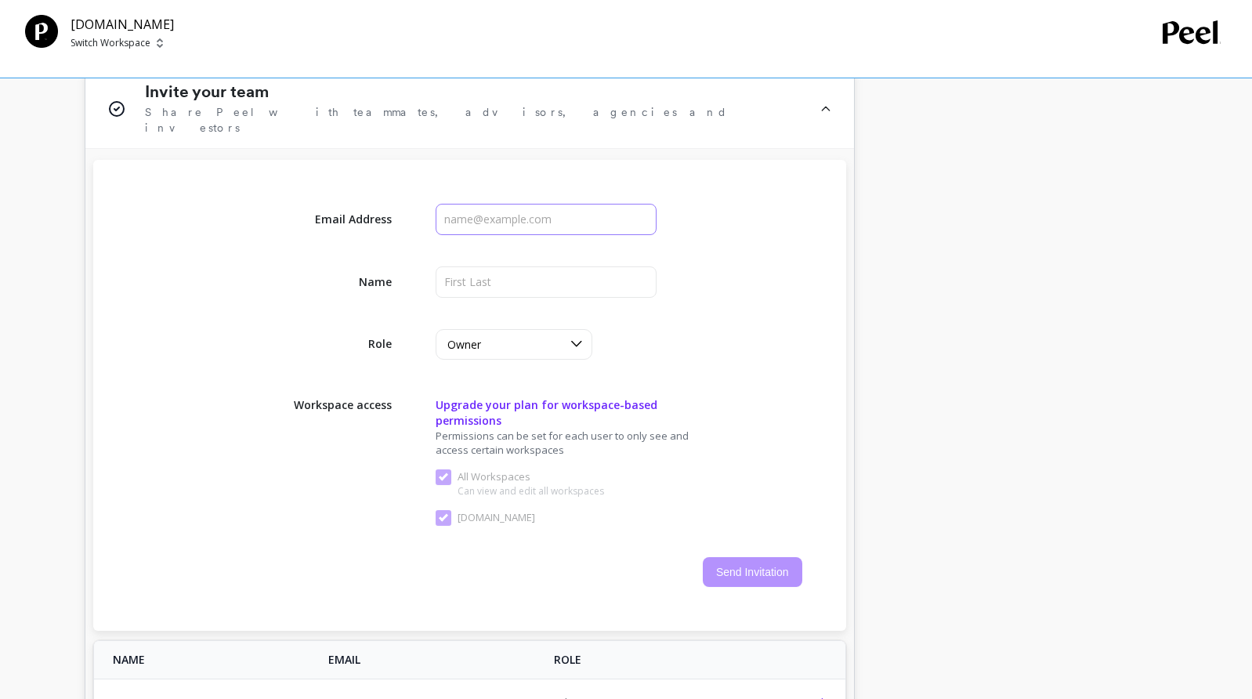
click at [450, 204] on input "input" at bounding box center [547, 219] width 222 height 31
type input "[EMAIL_ADDRESS][DOMAIN_NAME]"
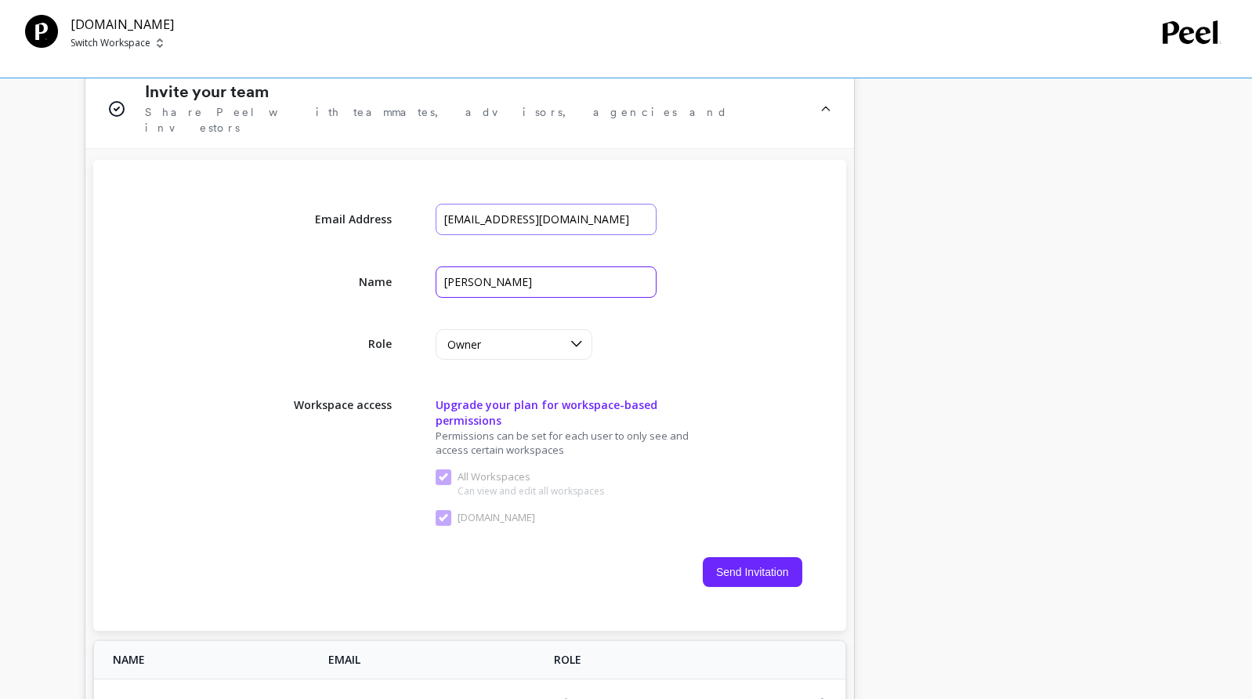
type input "[PERSON_NAME]"
click at [545, 337] on div "Owner" at bounding box center [504, 344] width 114 height 15
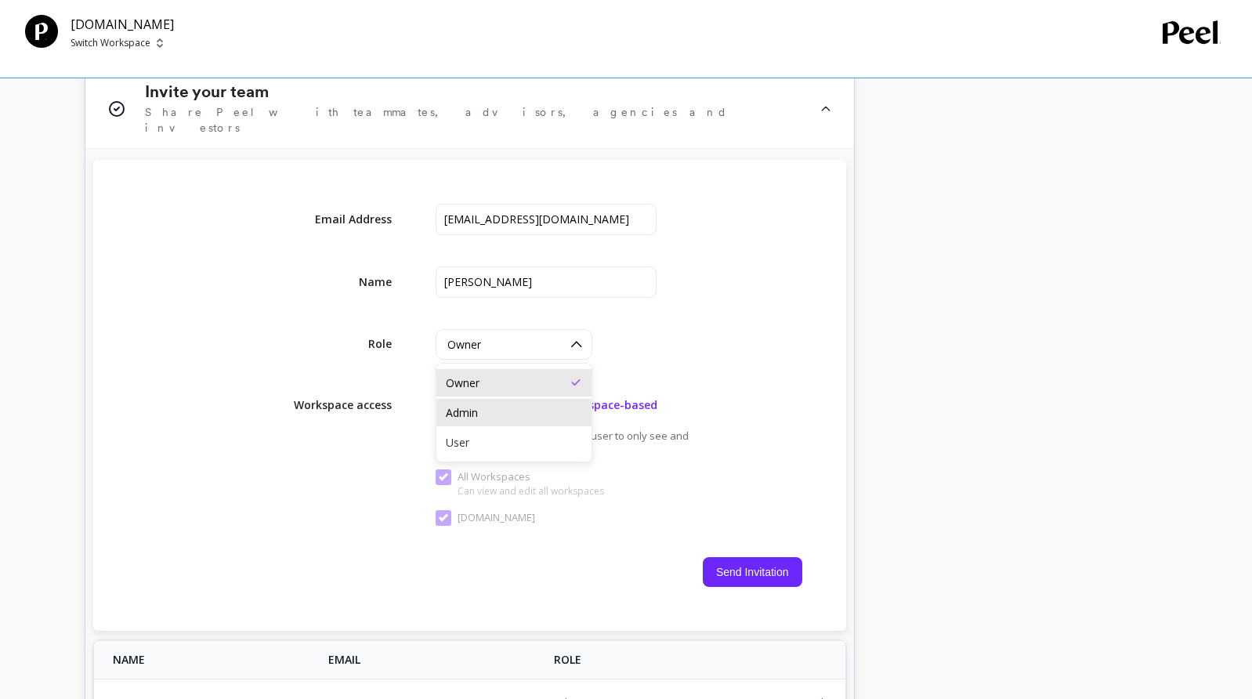
click at [493, 405] on div "Admin" at bounding box center [514, 412] width 136 height 15
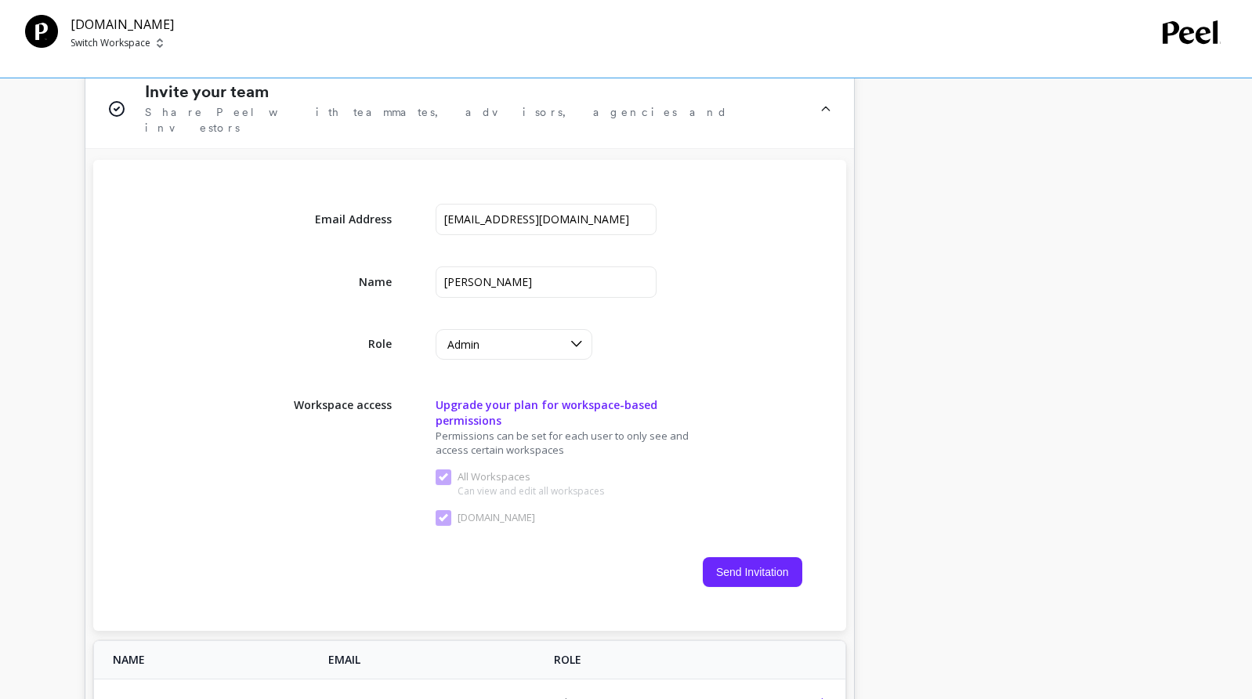
drag, startPoint x: 598, startPoint y: 347, endPoint x: 593, endPoint y: 357, distance: 11.2
drag, startPoint x: 593, startPoint y: 357, endPoint x: 763, endPoint y: 423, distance: 182.3
click at [763, 423] on div "Workspace access Upgrade your plan for workspace-based permissions Permissions …" at bounding box center [469, 458] width 665 height 135
click at [769, 562] on button "Send Invitation" at bounding box center [752, 572] width 99 height 30
checkbox Workspaces "false"
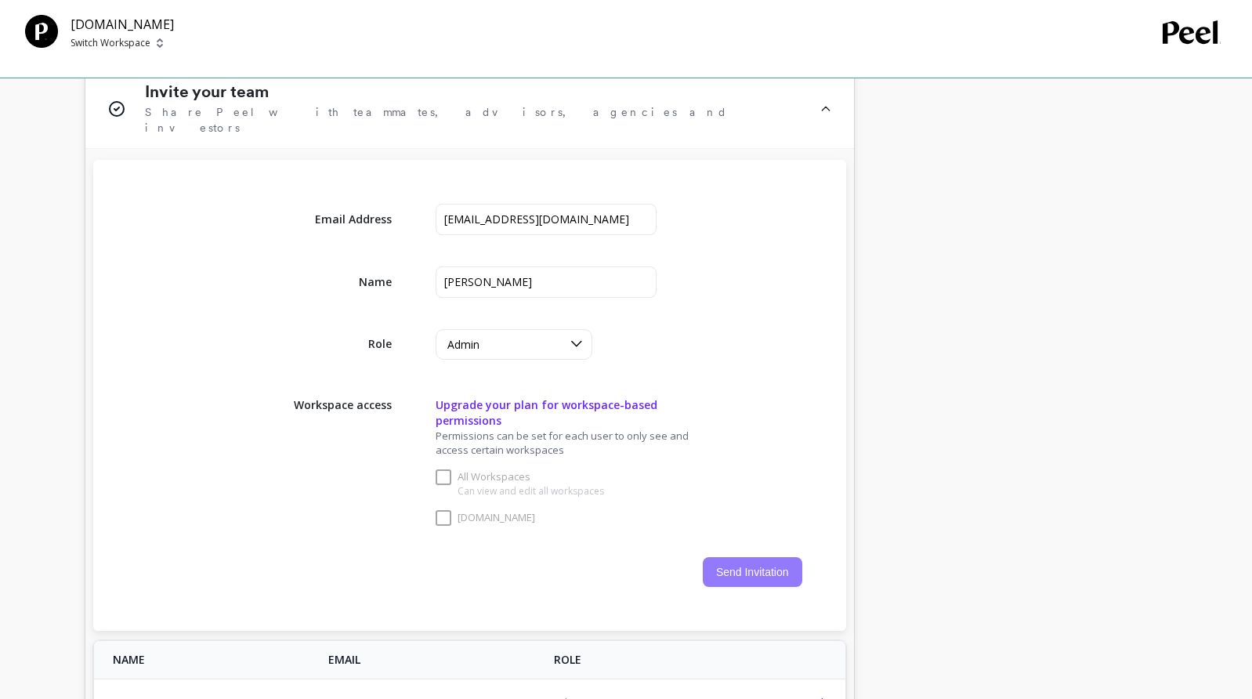
checkbox input "false"
checkbox Workspaces "true"
checkbox input "true"
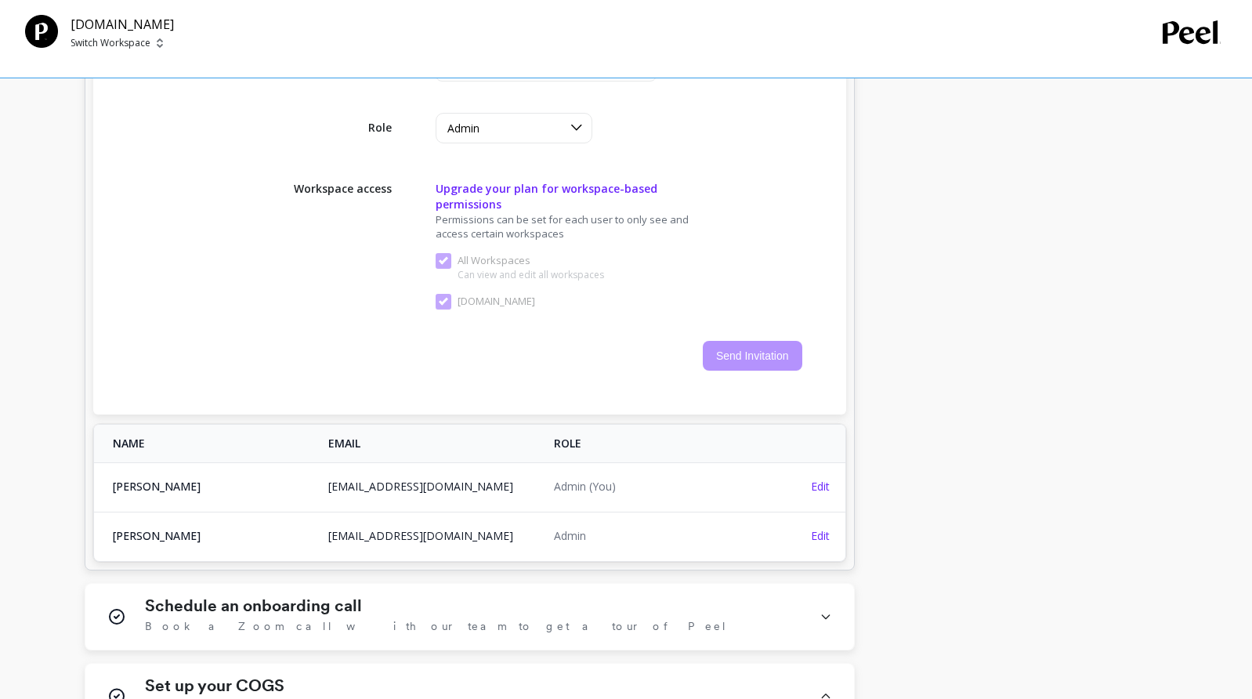
scroll to position [1097, 0]
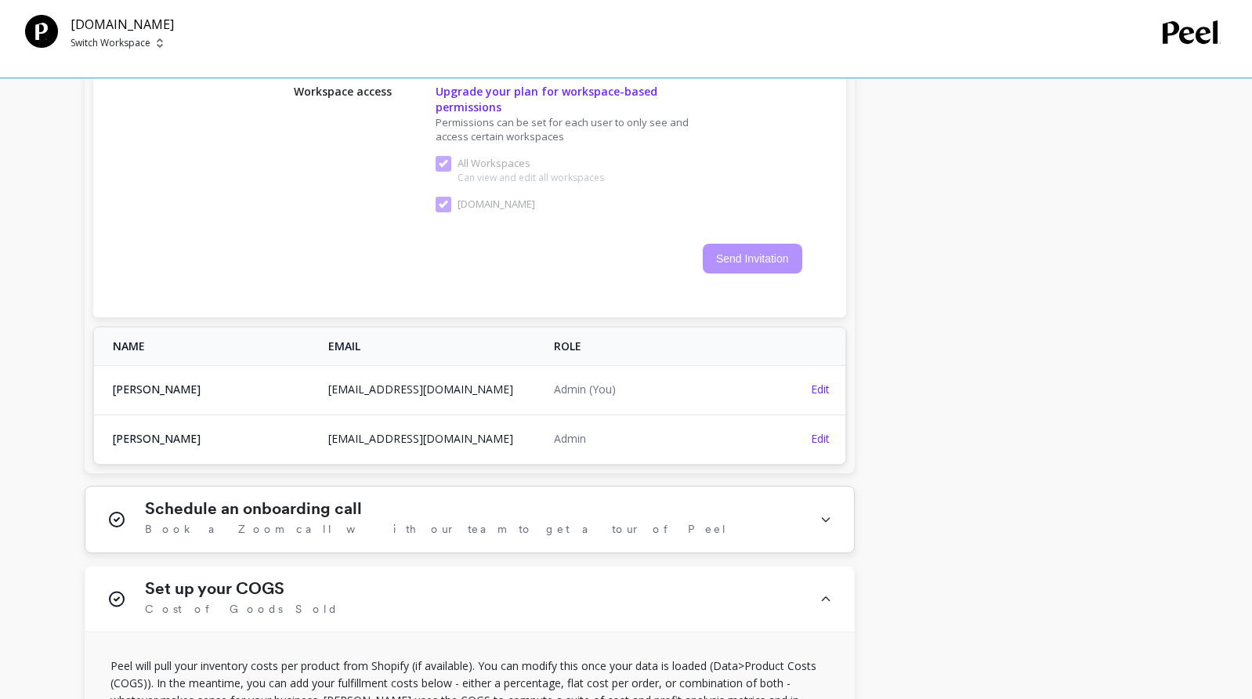
click at [509, 506] on div "Schedule an onboarding call Book a Zoom call with our team to get a tour of Peel" at bounding box center [473, 519] width 656 height 41
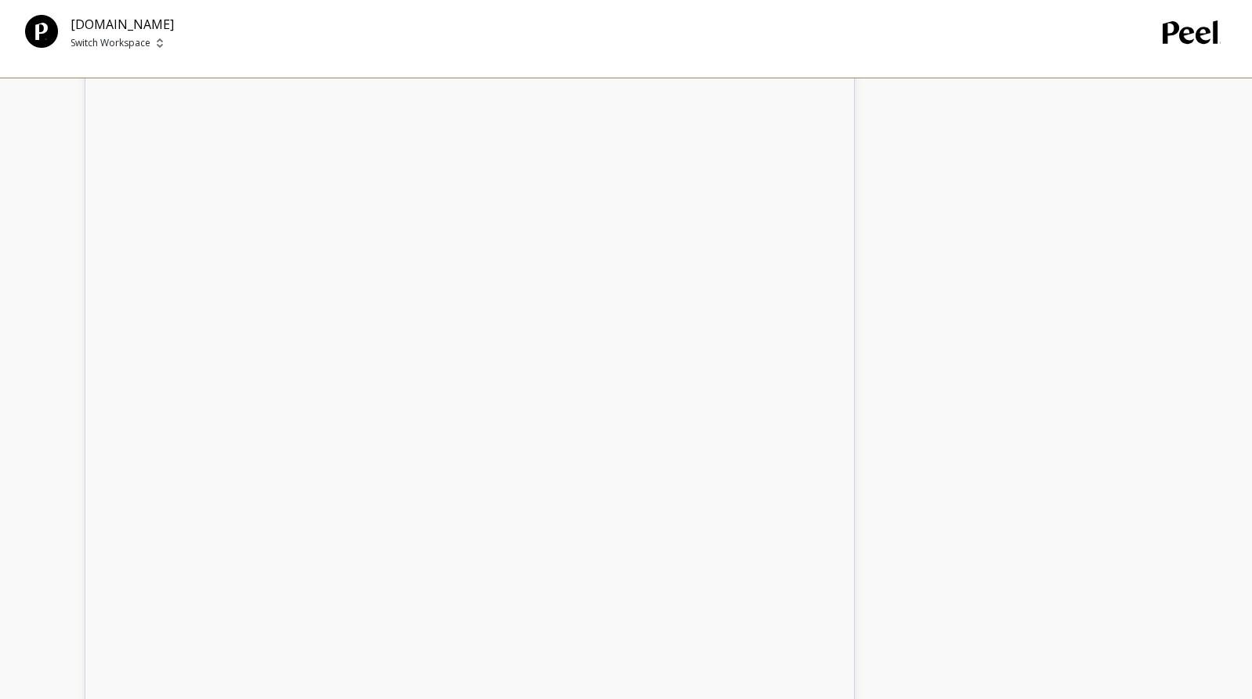
scroll to position [1723, 0]
